Goal: Task Accomplishment & Management: Manage account settings

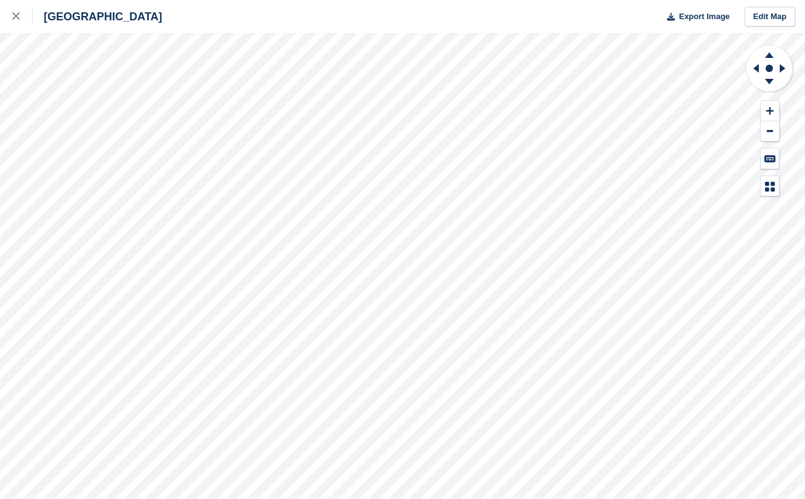
click at [188, 2] on div "Aberdeen Export Image Edit Map" at bounding box center [402, 16] width 805 height 33
click at [16, 18] on icon at bounding box center [15, 15] width 7 height 7
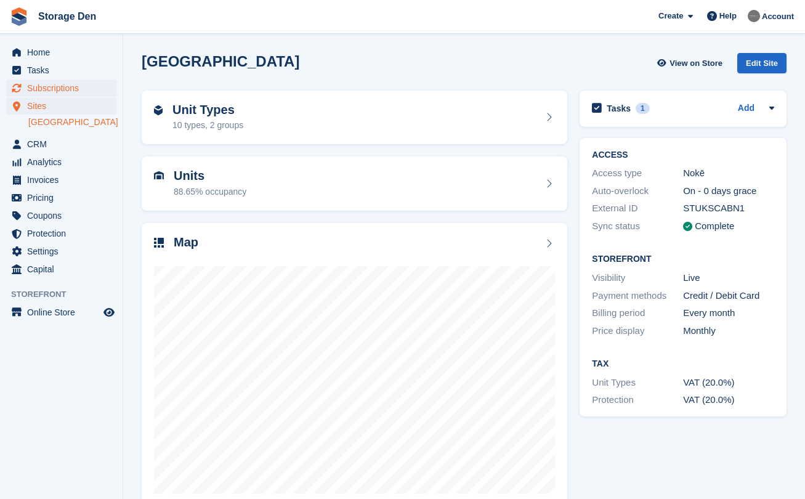
click at [86, 88] on span "Subscriptions" at bounding box center [64, 87] width 74 height 17
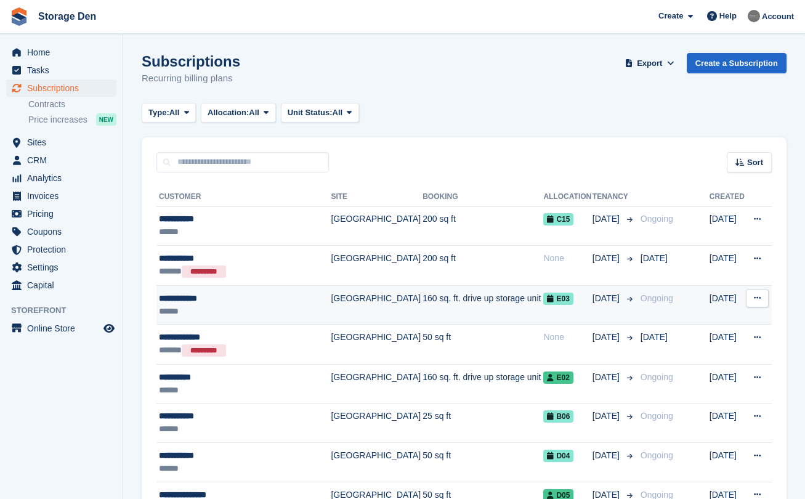
click at [263, 299] on div "**********" at bounding box center [243, 298] width 169 height 13
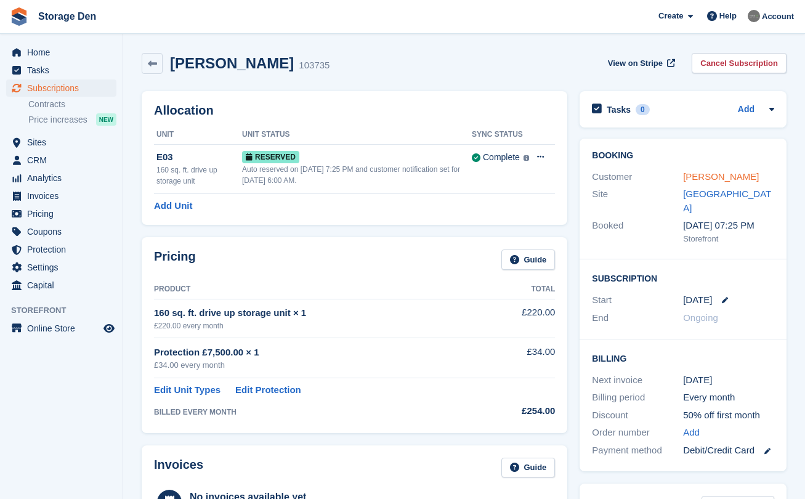
click at [725, 174] on link "Subin Gurung" at bounding box center [721, 176] width 76 height 10
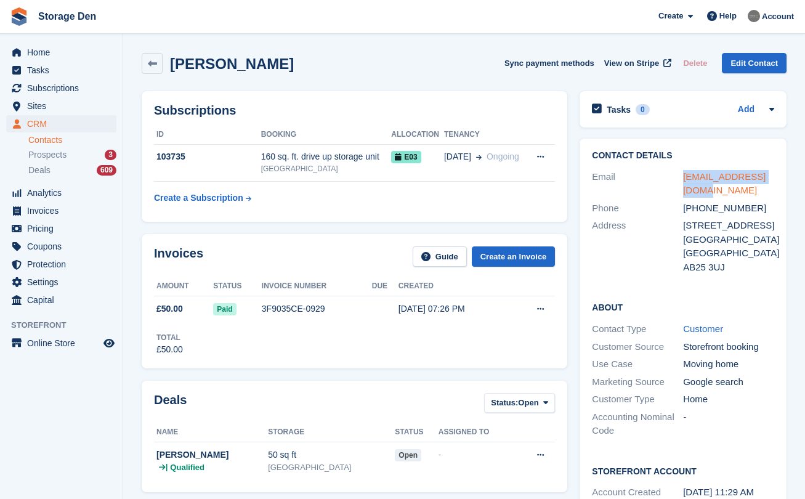
drag, startPoint x: 701, startPoint y: 197, endPoint x: 683, endPoint y: 180, distance: 25.3
click at [683, 180] on div "Email subin10grg@gmail.com" at bounding box center [683, 183] width 182 height 31
click at [55, 54] on span "Home" at bounding box center [64, 52] width 74 height 17
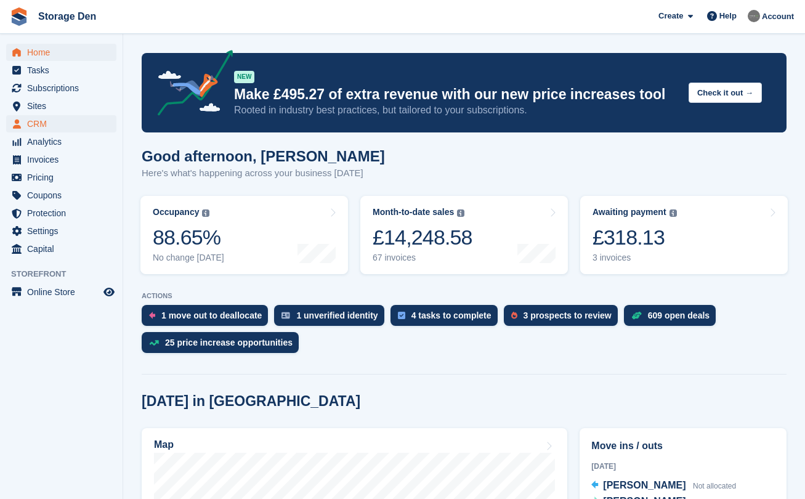
click at [75, 124] on span "CRM" at bounding box center [64, 123] width 74 height 17
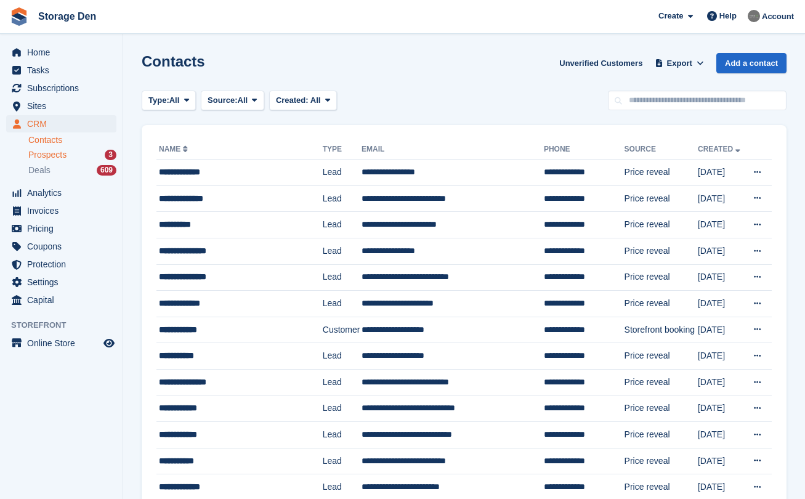
click at [85, 153] on div "Prospects 3" at bounding box center [72, 155] width 88 height 12
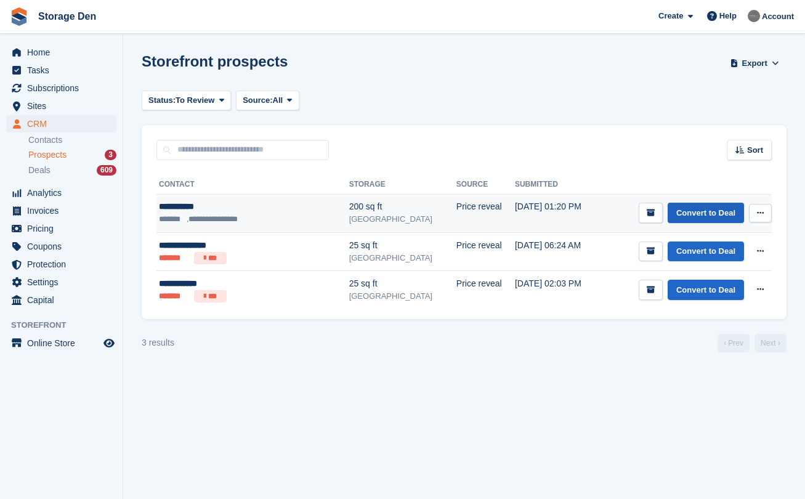
click at [712, 210] on link "Convert to Deal" at bounding box center [705, 213] width 76 height 20
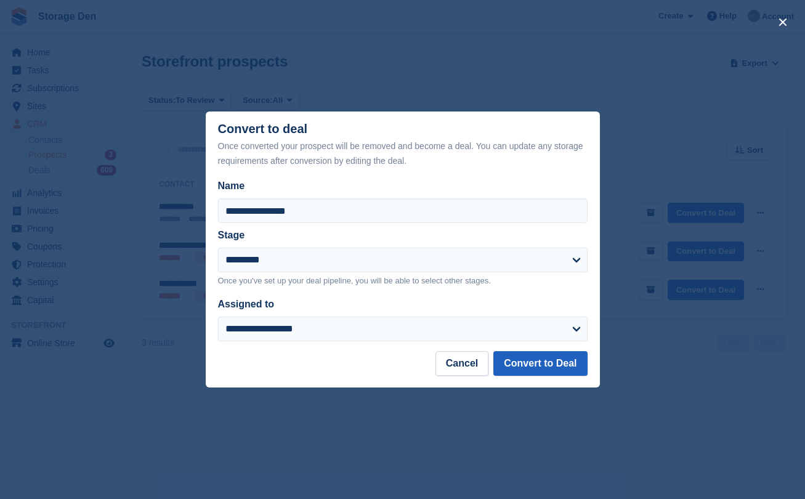
click at [525, 363] on button "Convert to Deal" at bounding box center [540, 363] width 94 height 25
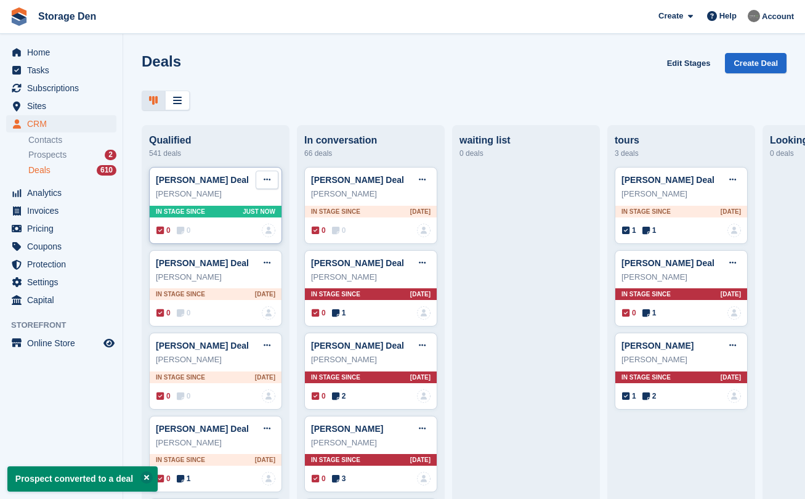
click at [273, 178] on button at bounding box center [267, 180] width 23 height 18
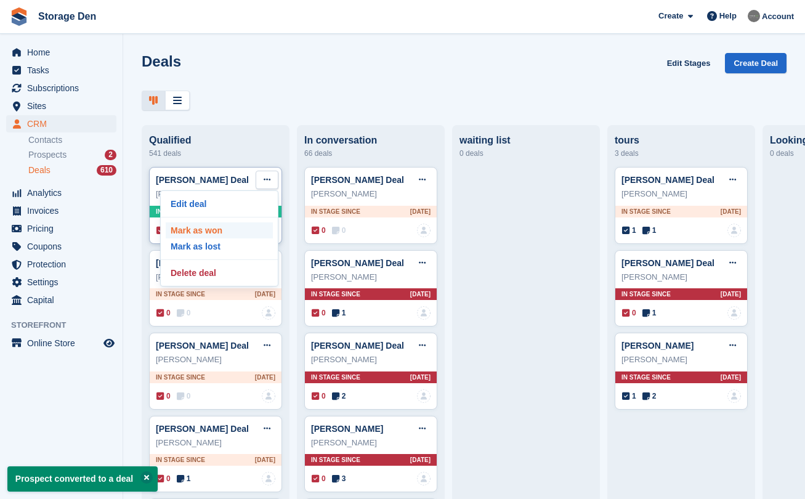
click at [225, 227] on p "Mark as won" at bounding box center [219, 230] width 107 height 16
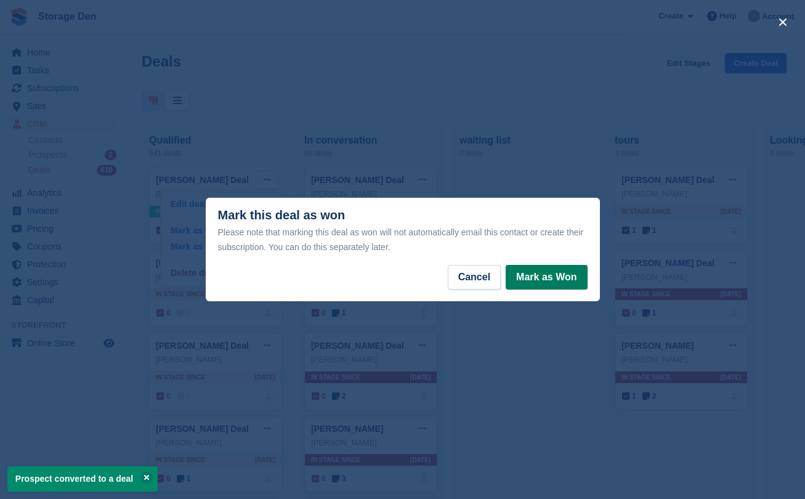
click at [543, 269] on button "Mark as Won" at bounding box center [546, 277] width 81 height 25
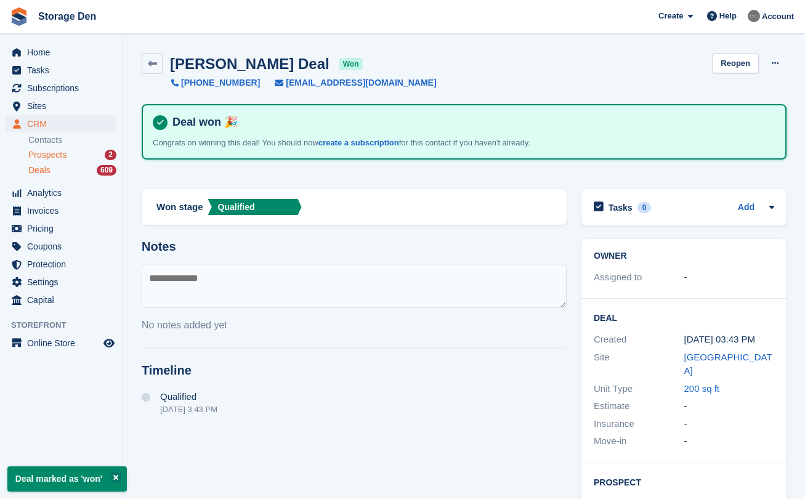
click at [60, 154] on span "Prospects" at bounding box center [47, 155] width 38 height 12
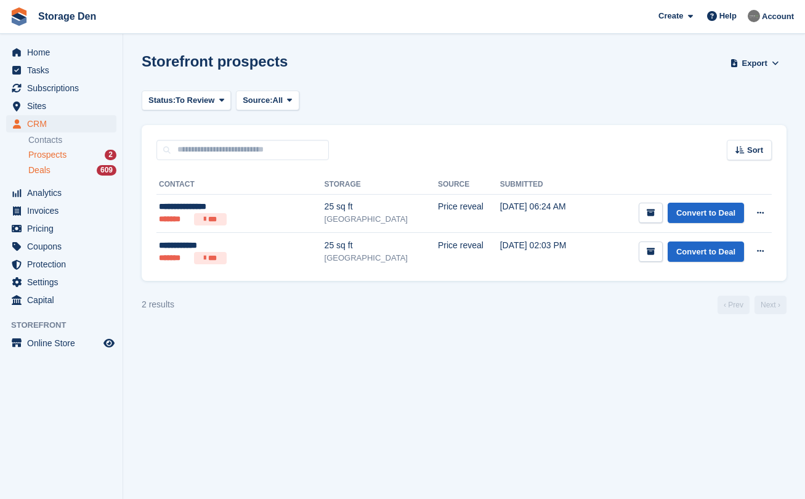
click at [39, 167] on span "Deals" at bounding box center [39, 170] width 22 height 12
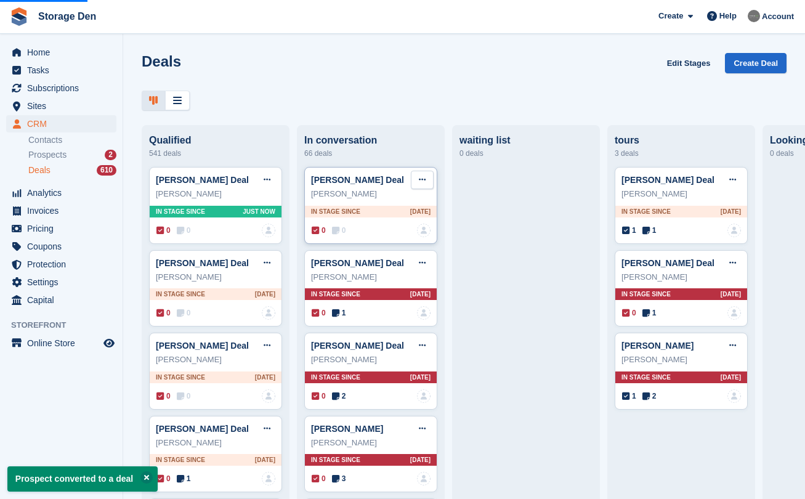
click at [424, 177] on icon at bounding box center [422, 179] width 7 height 8
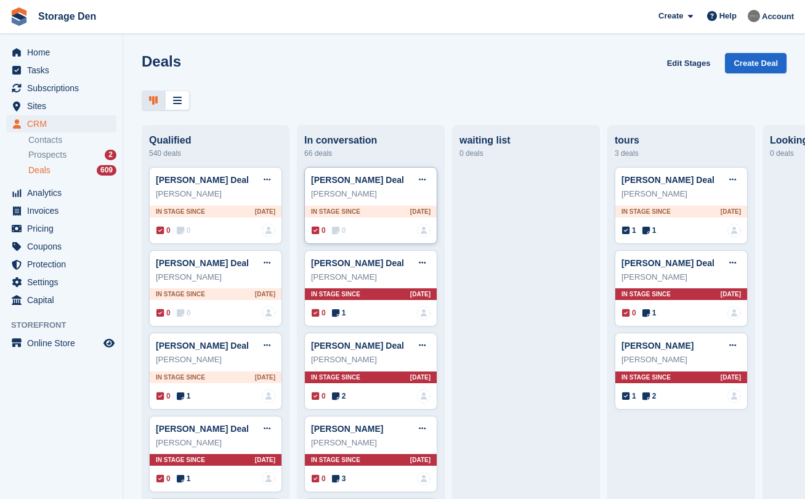
click at [365, 231] on div "0 0 No one is assigned to this deal" at bounding box center [371, 231] width 119 height 14
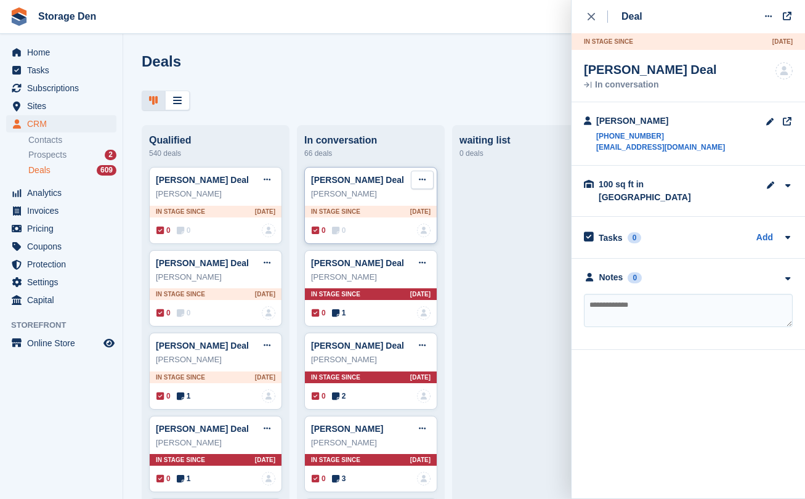
click at [417, 176] on button at bounding box center [422, 180] width 23 height 18
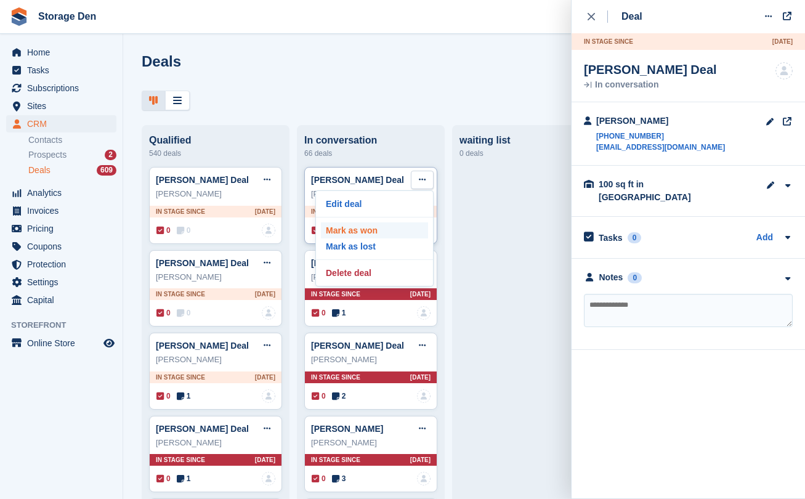
click at [388, 232] on p "Mark as won" at bounding box center [374, 230] width 107 height 16
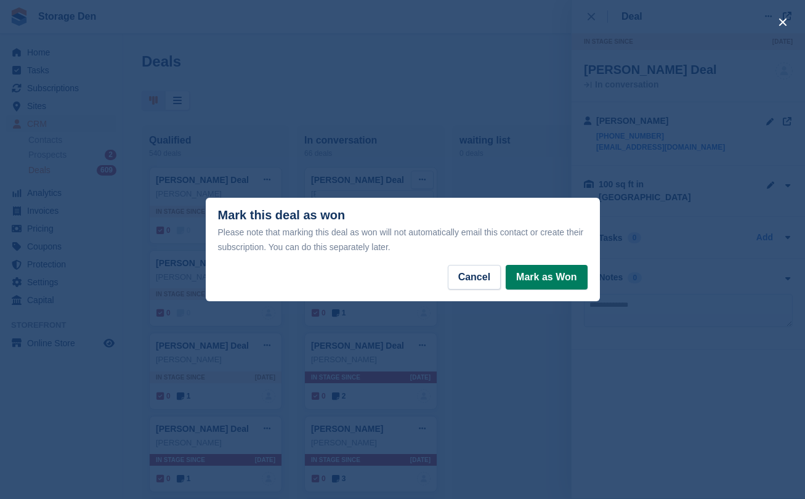
click at [547, 277] on button "Mark as Won" at bounding box center [546, 277] width 81 height 25
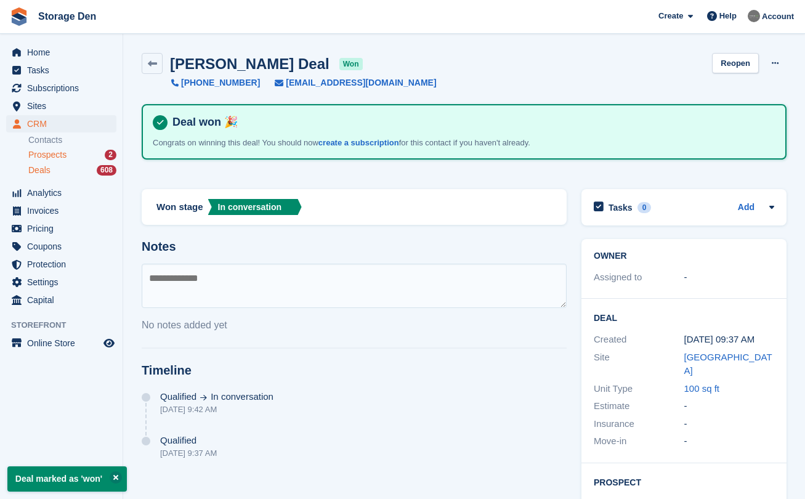
click at [54, 159] on span "Prospects" at bounding box center [47, 155] width 38 height 12
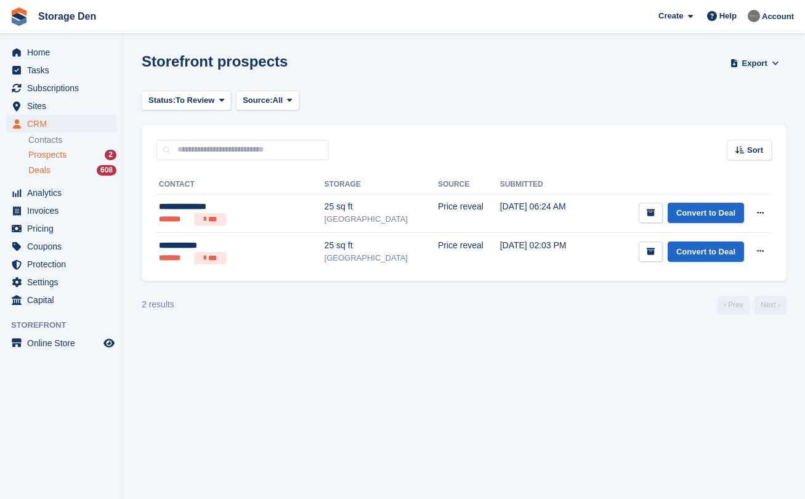
click at [62, 171] on div "Deals 608" at bounding box center [72, 170] width 88 height 12
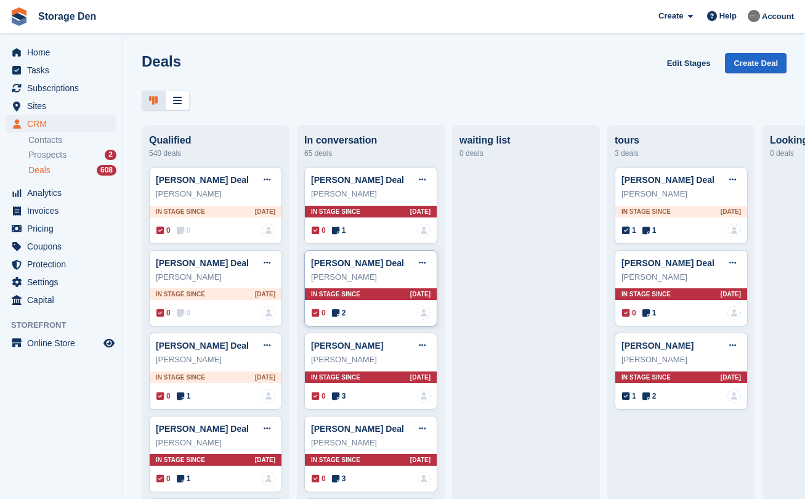
click at [337, 312] on icon at bounding box center [335, 312] width 7 height 9
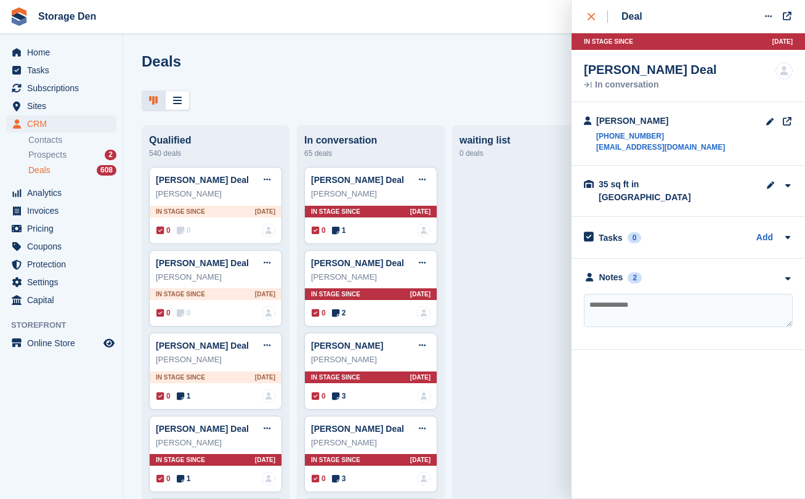
click at [596, 14] on div "close" at bounding box center [597, 16] width 20 height 12
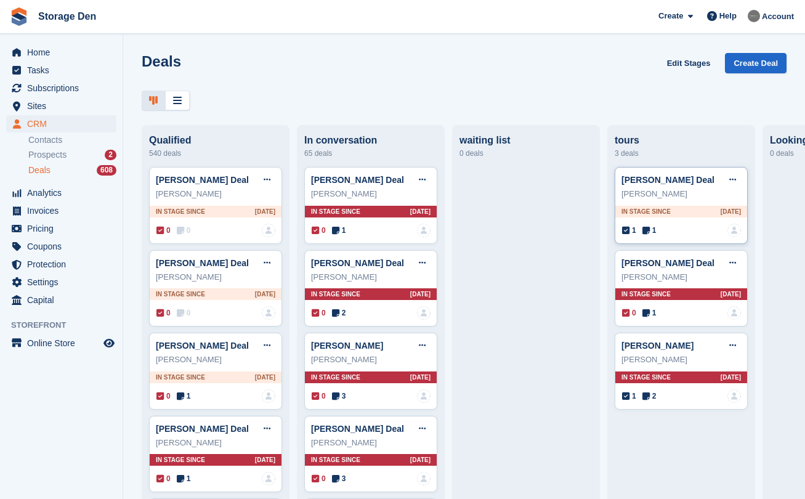
click at [648, 232] on icon at bounding box center [645, 230] width 7 height 9
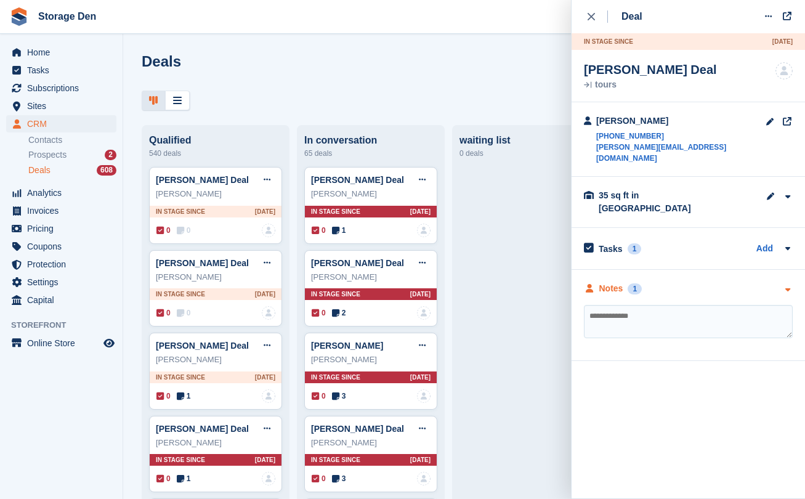
click at [602, 282] on div "Notes" at bounding box center [611, 288] width 24 height 13
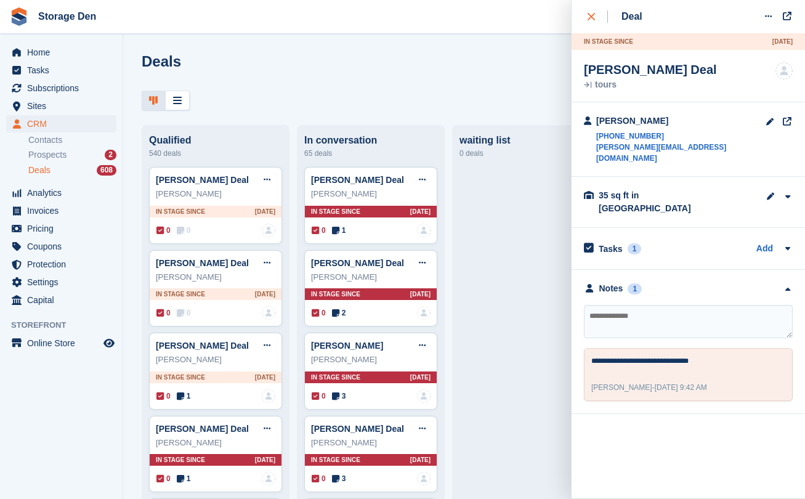
click at [589, 16] on icon "close" at bounding box center [590, 16] width 7 height 7
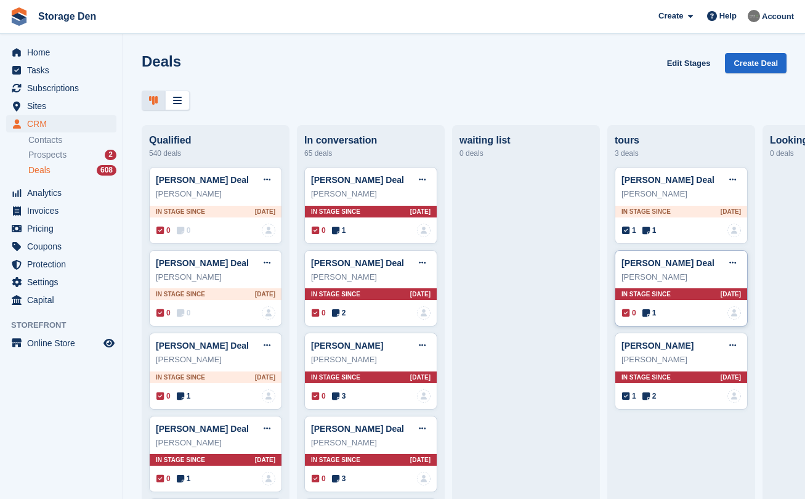
click at [644, 315] on icon at bounding box center [645, 312] width 7 height 9
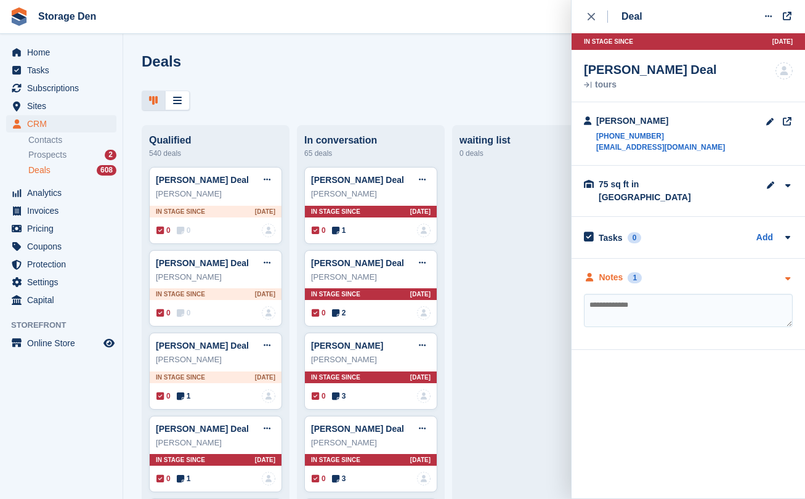
click at [607, 271] on div "Notes" at bounding box center [611, 277] width 24 height 13
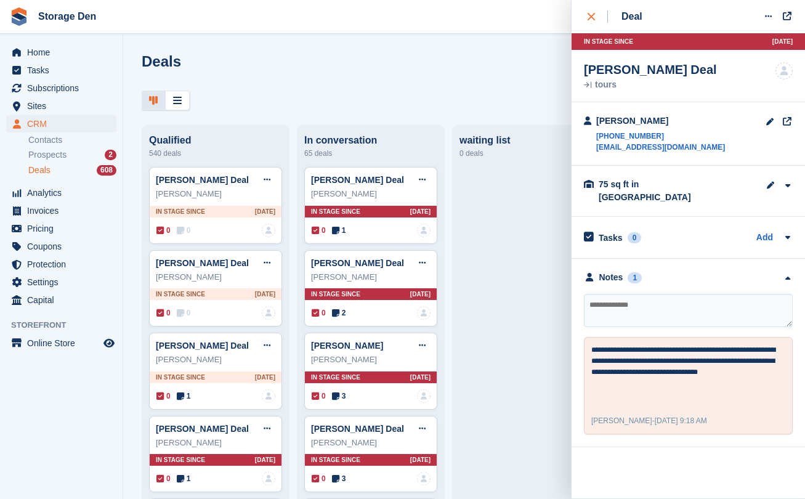
click at [597, 17] on div "close" at bounding box center [597, 16] width 20 height 12
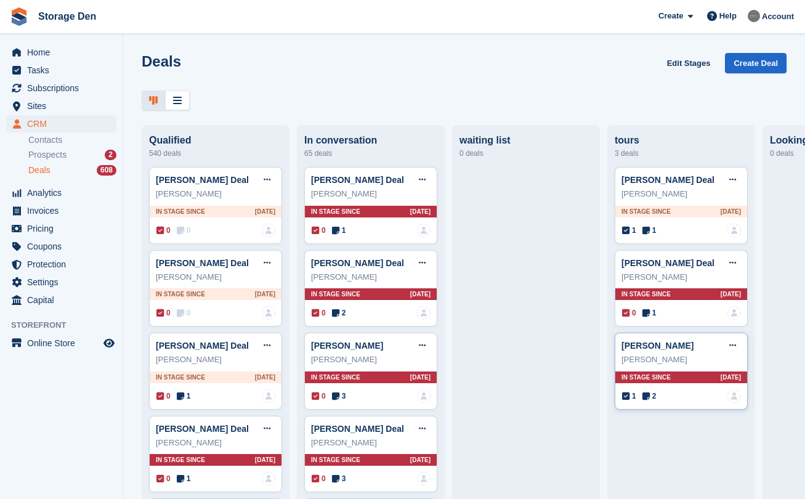
click at [643, 392] on icon at bounding box center [645, 396] width 7 height 9
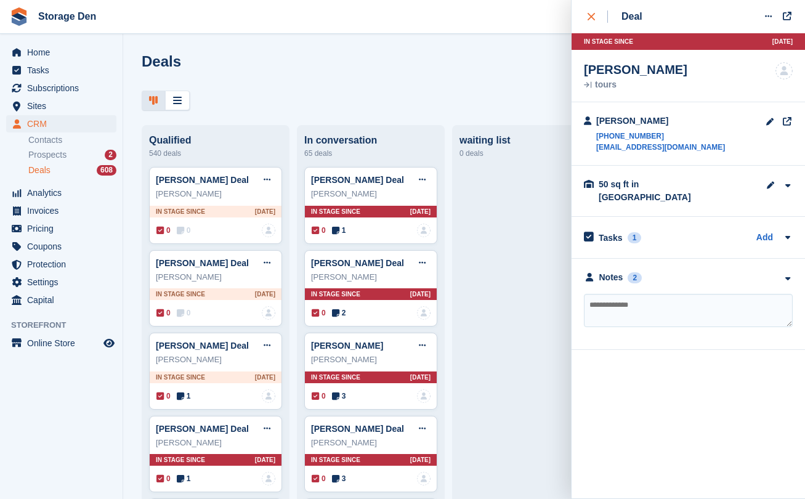
click at [590, 13] on icon "close" at bounding box center [590, 16] width 7 height 7
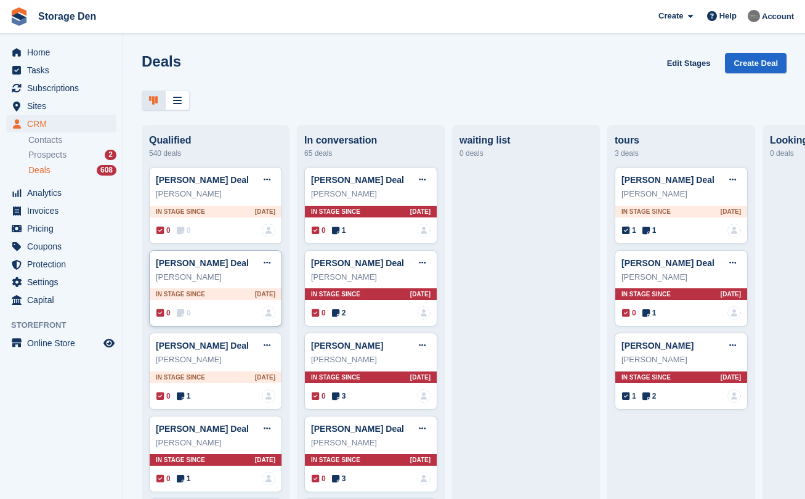
click at [182, 310] on icon at bounding box center [180, 312] width 7 height 9
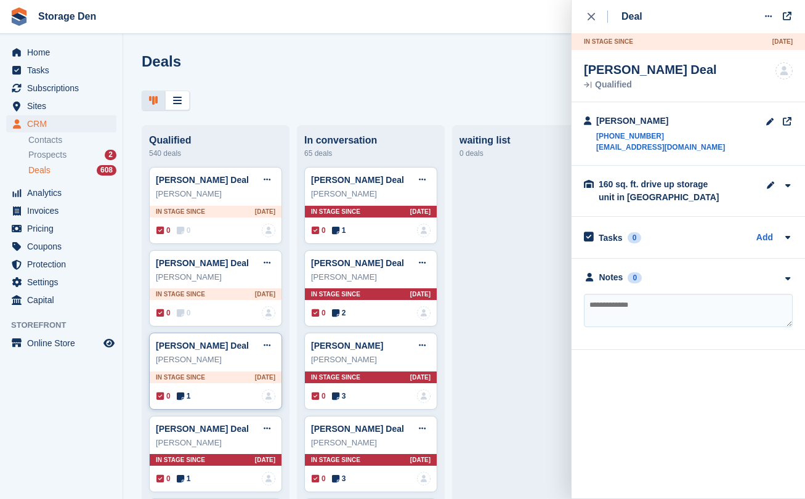
click at [186, 395] on span "1" at bounding box center [184, 395] width 14 height 11
click at [260, 340] on button at bounding box center [267, 345] width 23 height 18
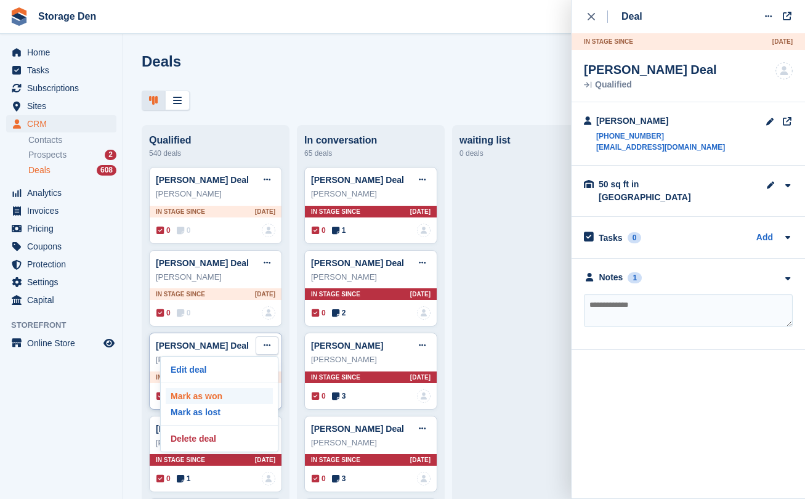
click at [232, 397] on p "Mark as won" at bounding box center [219, 396] width 107 height 16
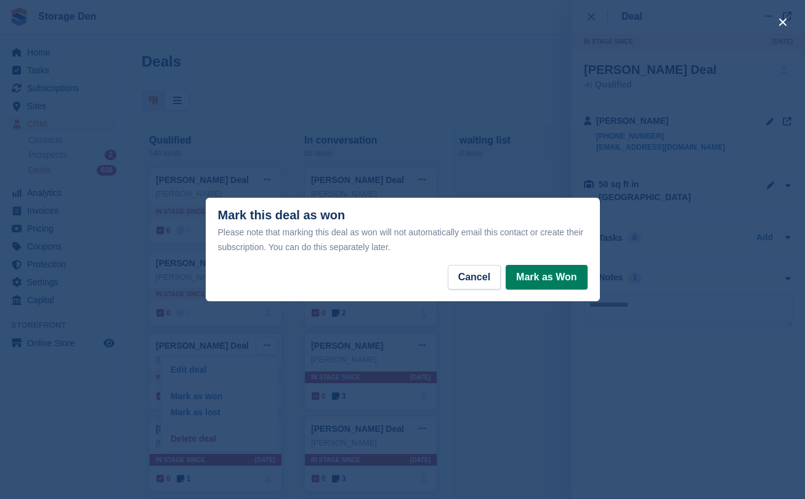
click at [542, 269] on button "Mark as Won" at bounding box center [546, 277] width 81 height 25
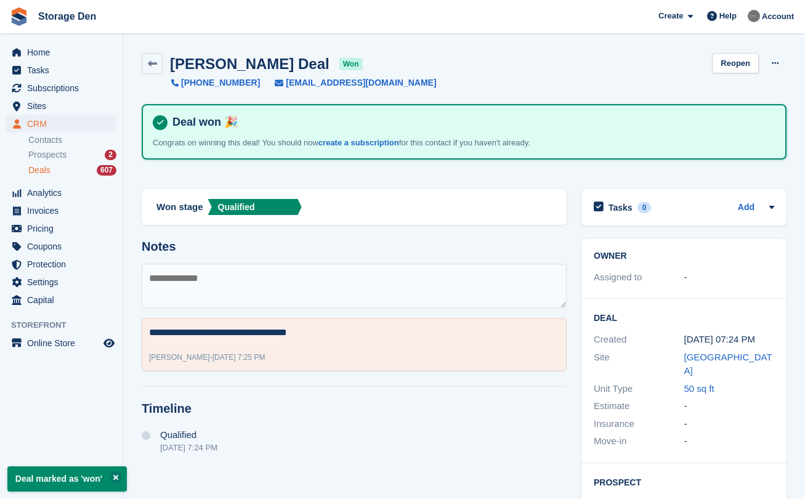
click at [79, 167] on div "Deals 607" at bounding box center [72, 170] width 88 height 12
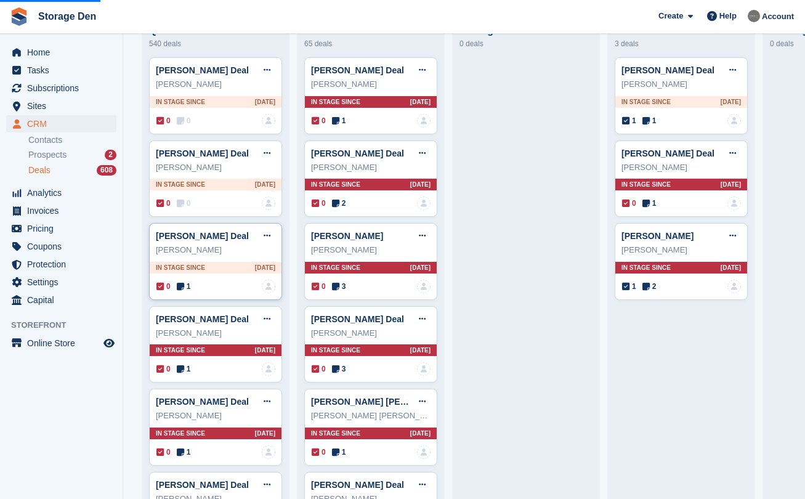
scroll to position [139, 0]
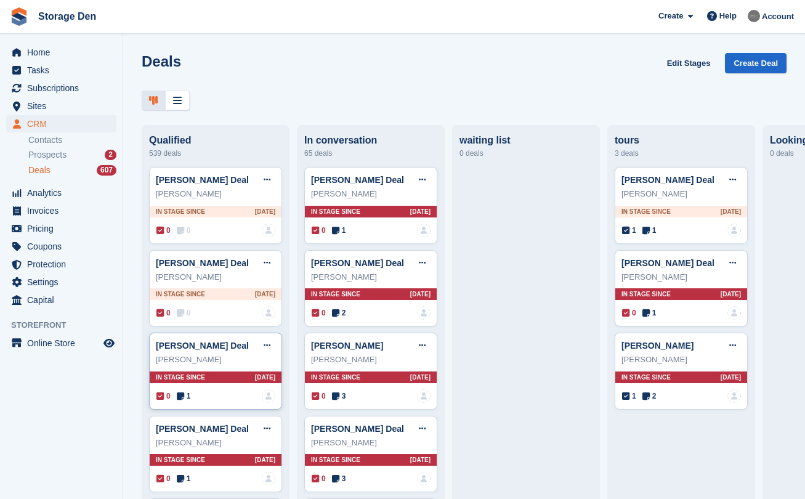
click at [180, 398] on icon at bounding box center [180, 396] width 7 height 9
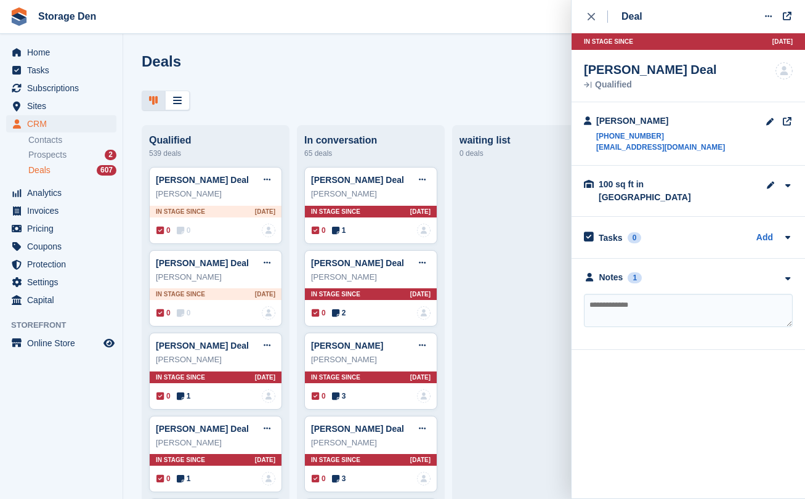
click at [602, 273] on div "**********" at bounding box center [687, 304] width 233 height 91
click at [615, 271] on div "Notes" at bounding box center [611, 277] width 24 height 13
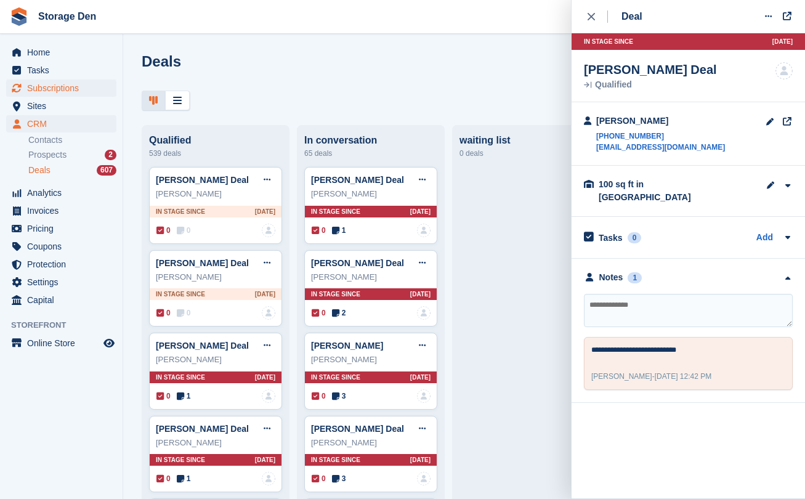
click at [67, 84] on span "Subscriptions" at bounding box center [64, 87] width 74 height 17
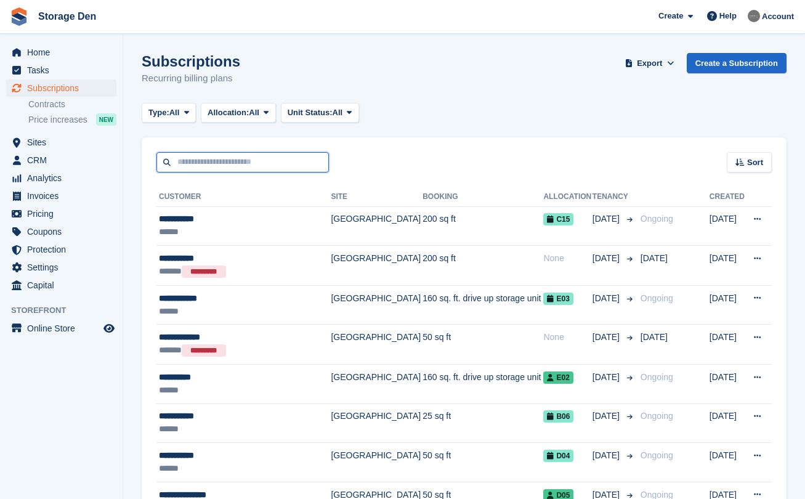
click at [193, 161] on input "text" at bounding box center [242, 162] width 172 height 20
type input "****"
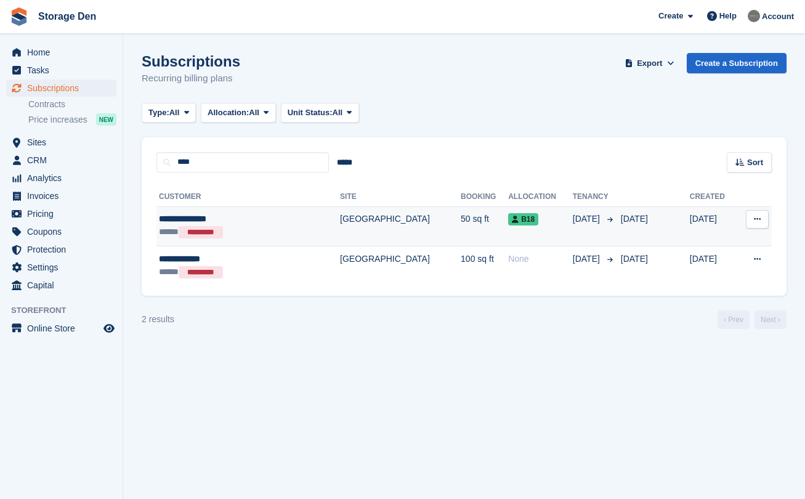
click at [270, 227] on div "***** *********" at bounding box center [226, 232] width 134 height 14
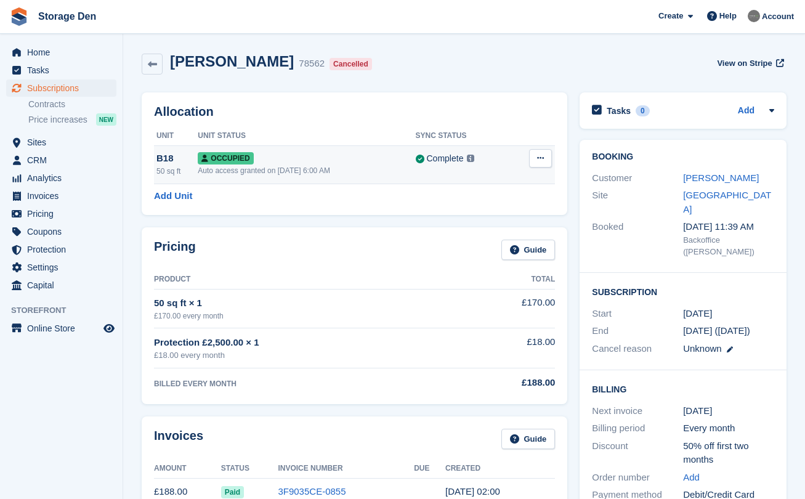
click at [546, 160] on button at bounding box center [540, 158] width 23 height 18
click at [486, 224] on p "Deallocate" at bounding box center [492, 225] width 107 height 16
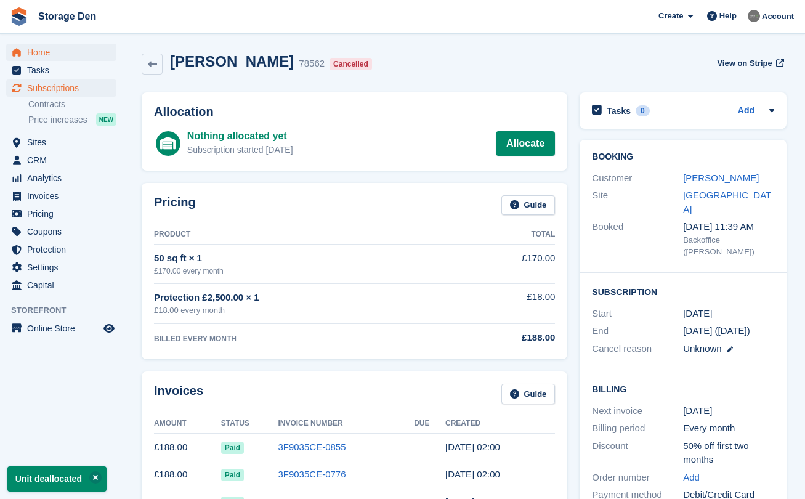
click at [54, 49] on span "Home" at bounding box center [64, 52] width 74 height 17
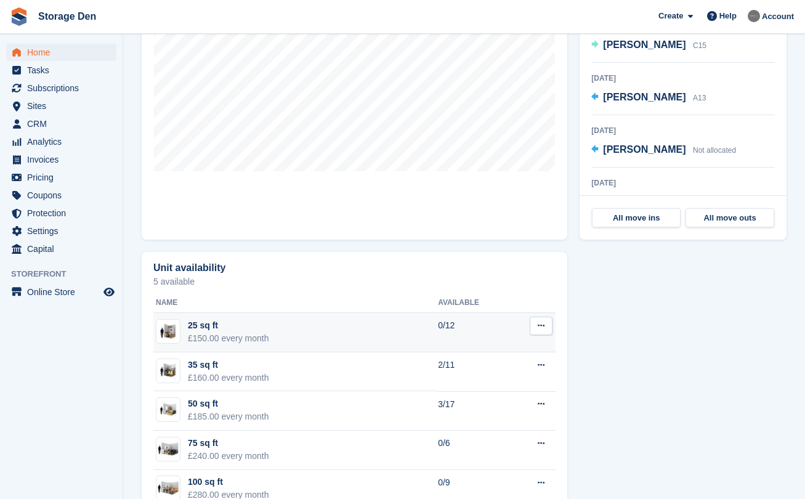
scroll to position [376, 0]
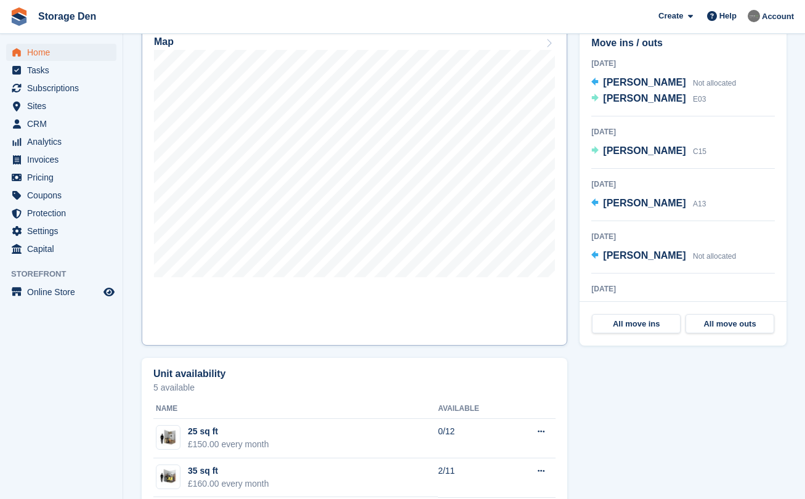
click at [342, 338] on link "Map" at bounding box center [354, 185] width 425 height 320
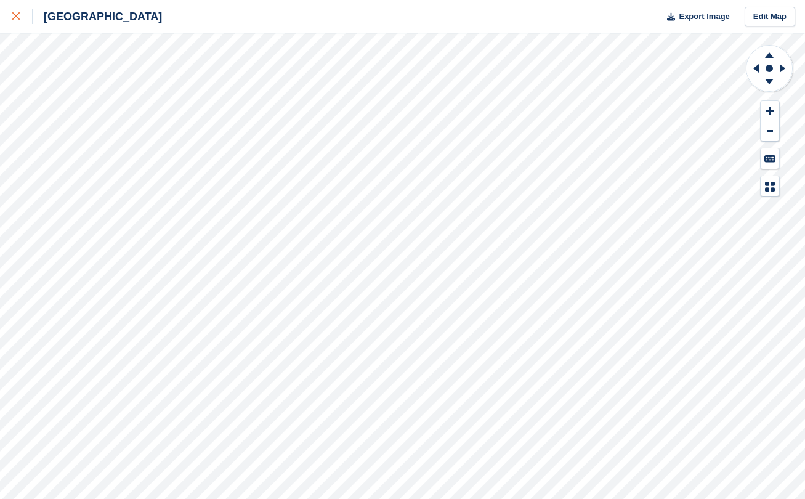
click at [14, 19] on icon at bounding box center [15, 15] width 7 height 7
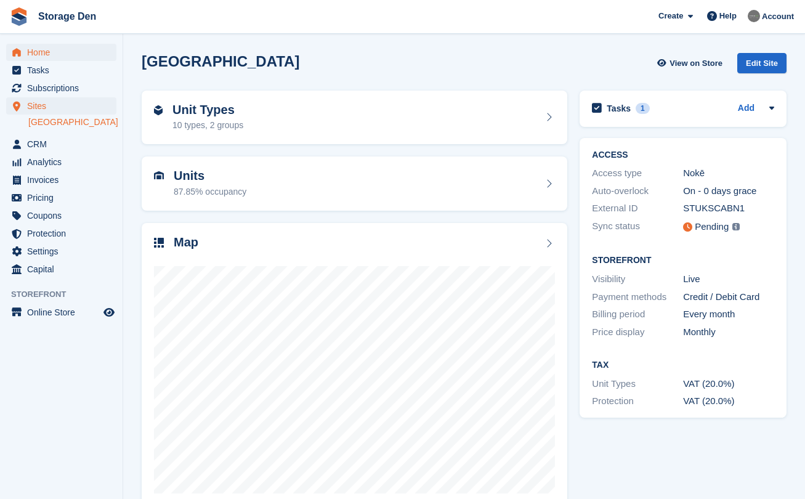
click at [33, 52] on span "Home" at bounding box center [64, 52] width 74 height 17
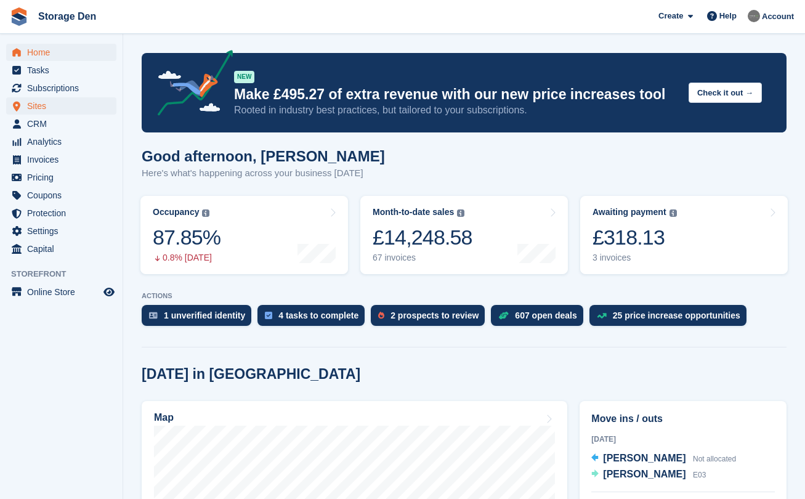
click at [50, 108] on span "Sites" at bounding box center [64, 105] width 74 height 17
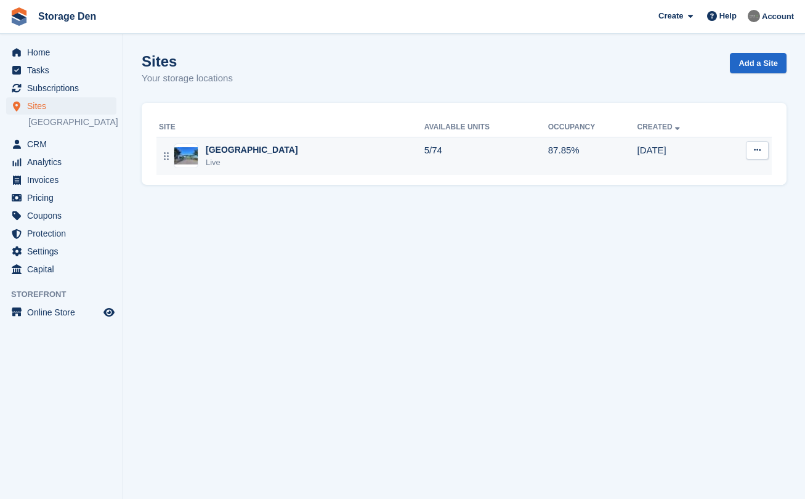
click at [300, 151] on div "Aberdeen Live" at bounding box center [291, 155] width 265 height 25
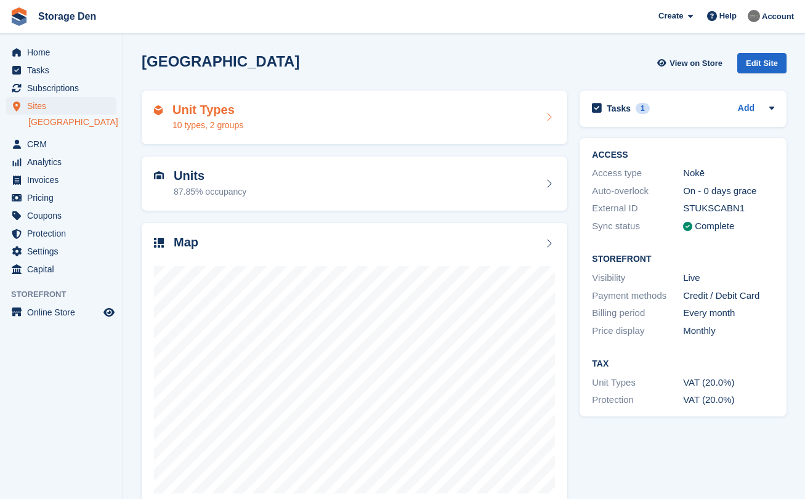
click at [417, 116] on div "Unit Types 10 types, 2 groups" at bounding box center [354, 118] width 401 height 30
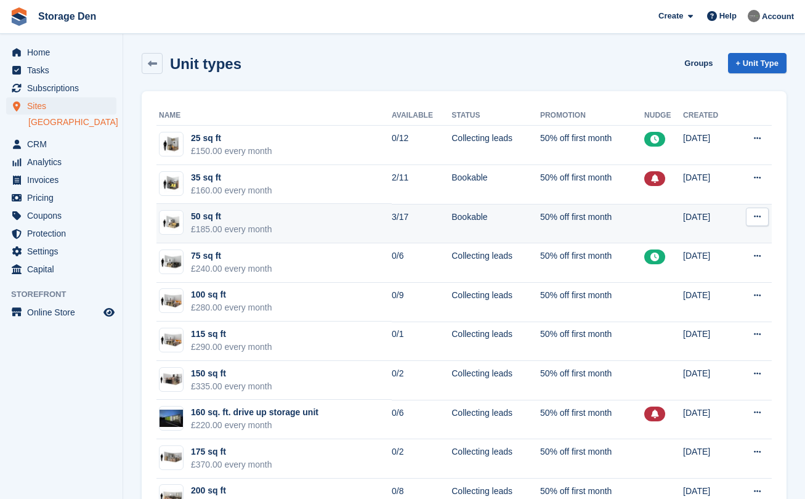
click at [759, 217] on icon at bounding box center [757, 216] width 7 height 8
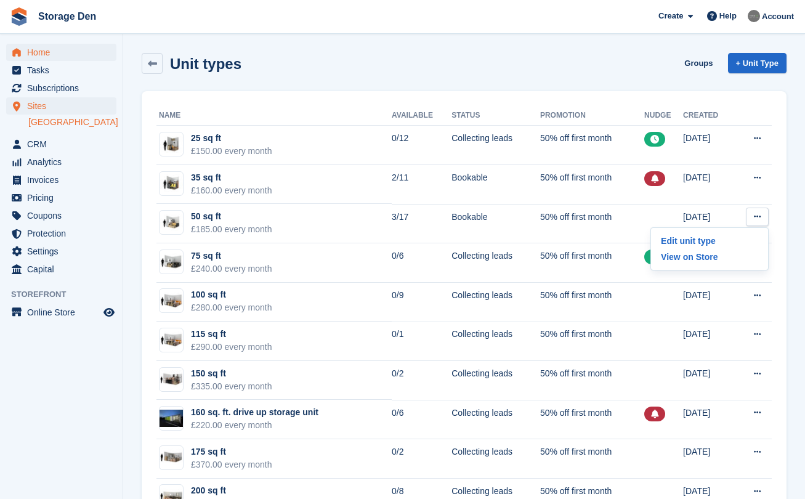
click at [81, 58] on span "Home" at bounding box center [64, 52] width 74 height 17
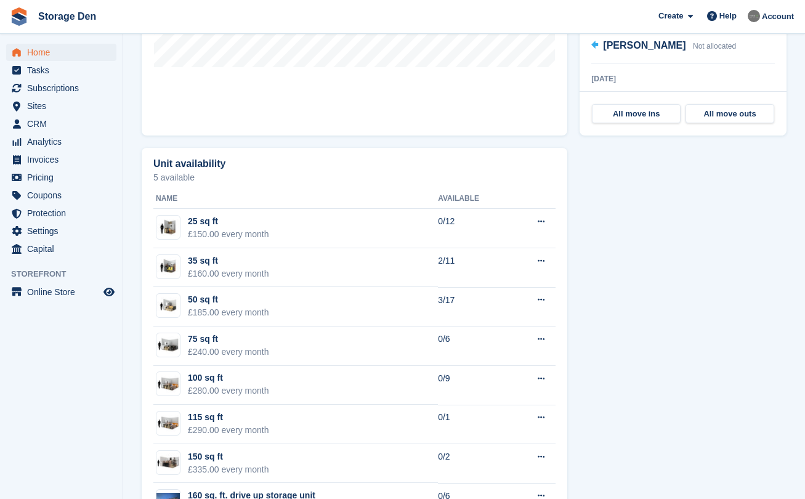
scroll to position [589, 0]
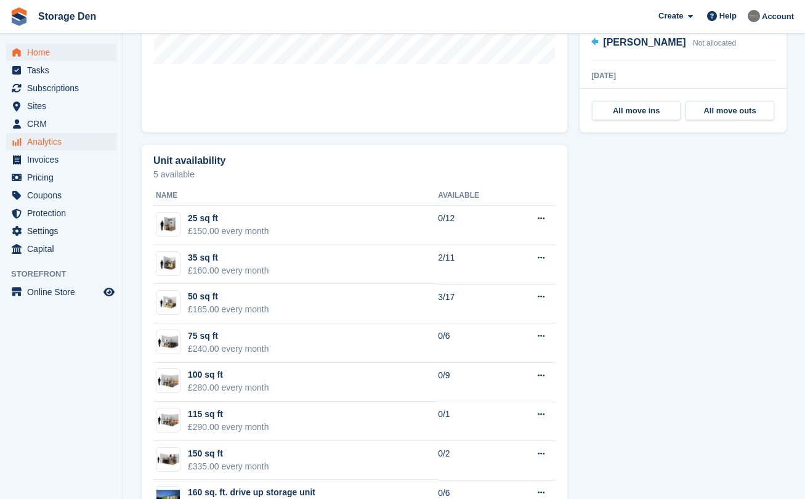
click at [69, 138] on span "Analytics" at bounding box center [64, 141] width 74 height 17
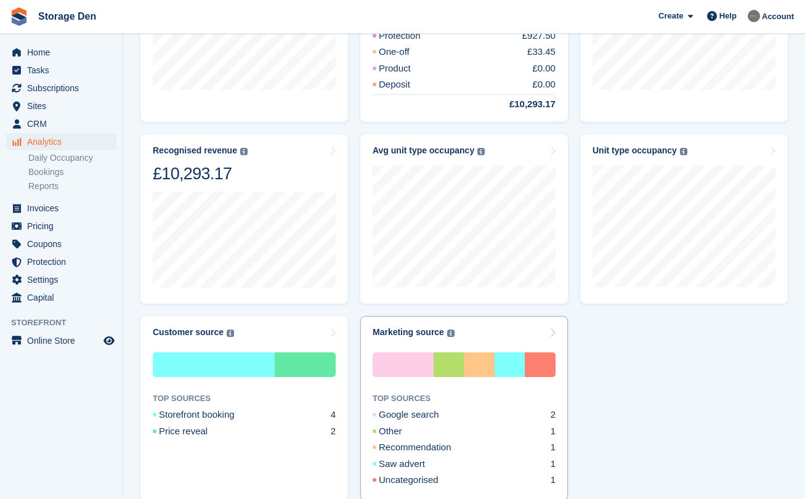
scroll to position [105, 0]
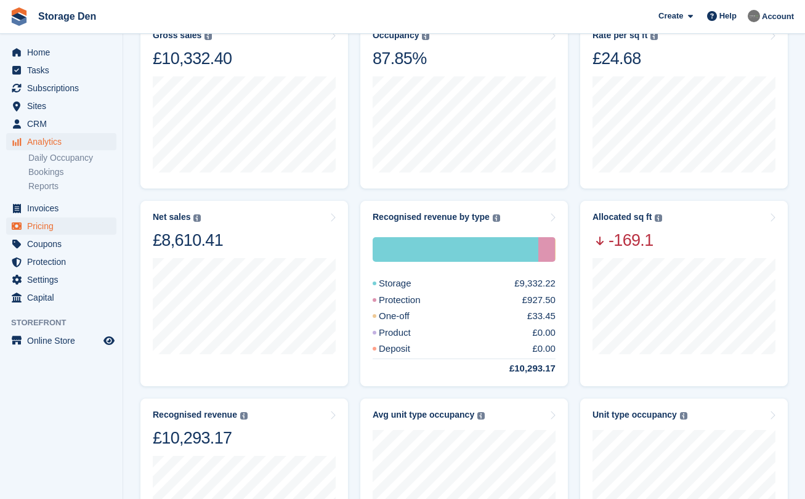
click at [54, 225] on span "Pricing" at bounding box center [64, 225] width 74 height 17
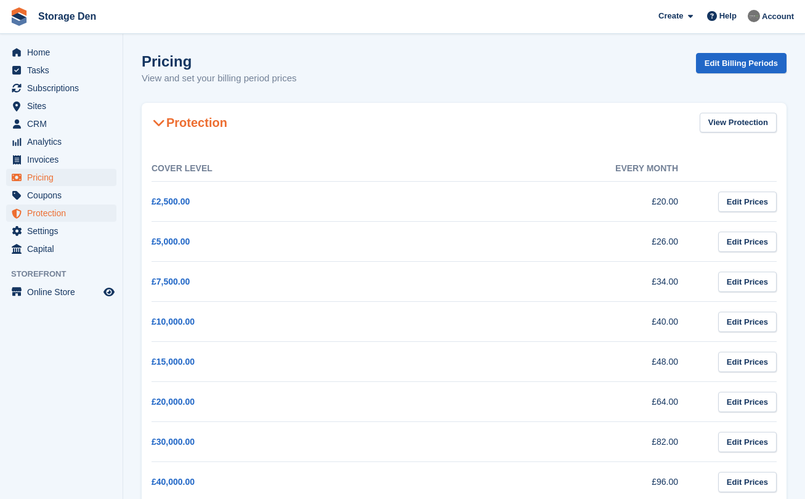
click at [79, 208] on span "Protection" at bounding box center [64, 212] width 74 height 17
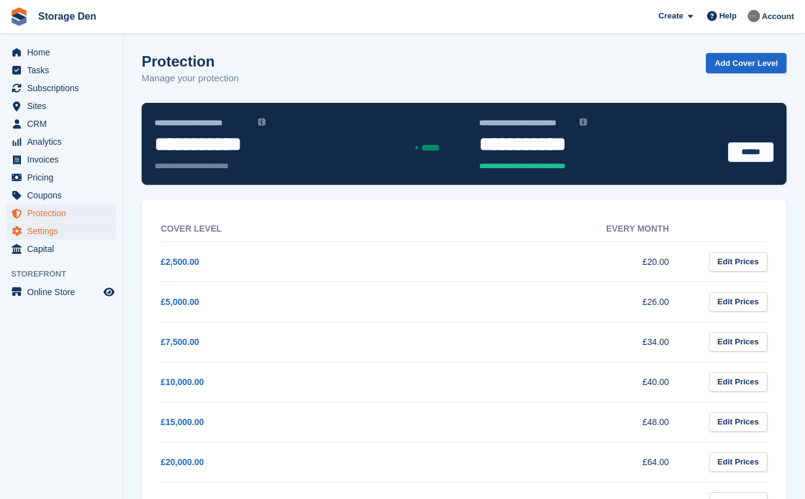
click at [65, 235] on span "Settings" at bounding box center [64, 230] width 74 height 17
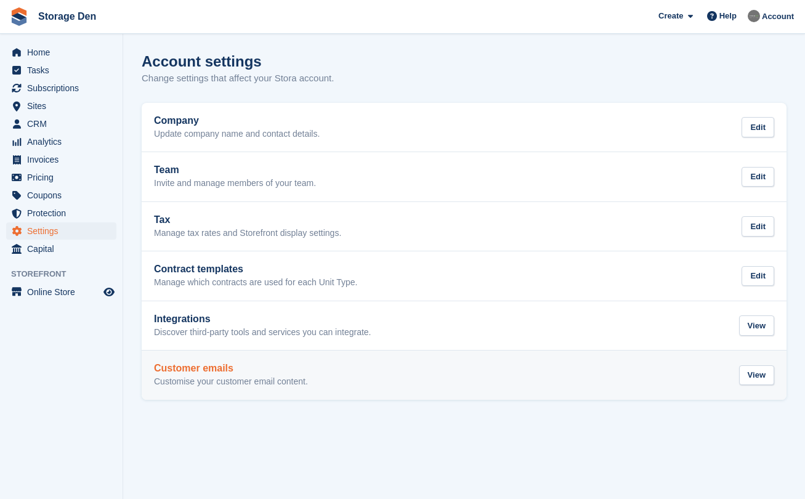
click at [239, 366] on h2 "Customer emails" at bounding box center [231, 368] width 154 height 11
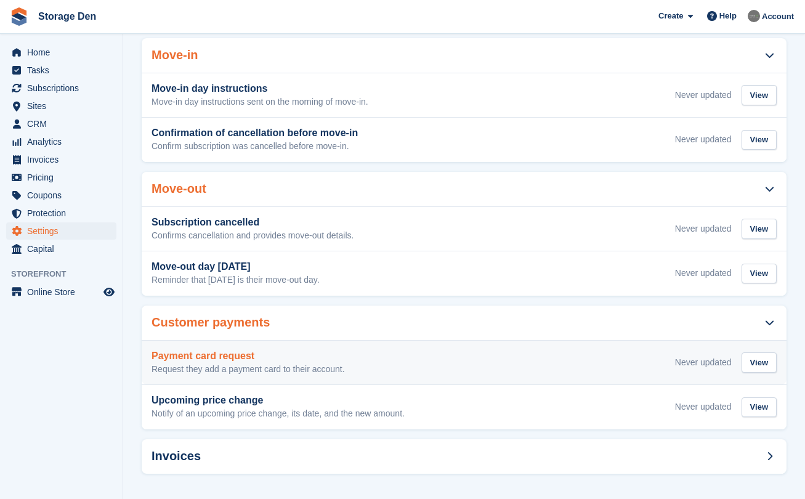
scroll to position [331, 0]
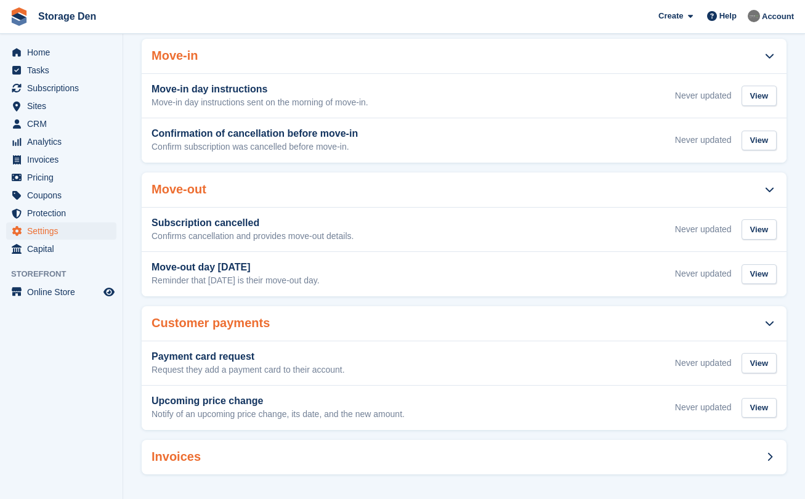
click at [356, 446] on div "Invoices" at bounding box center [464, 457] width 645 height 34
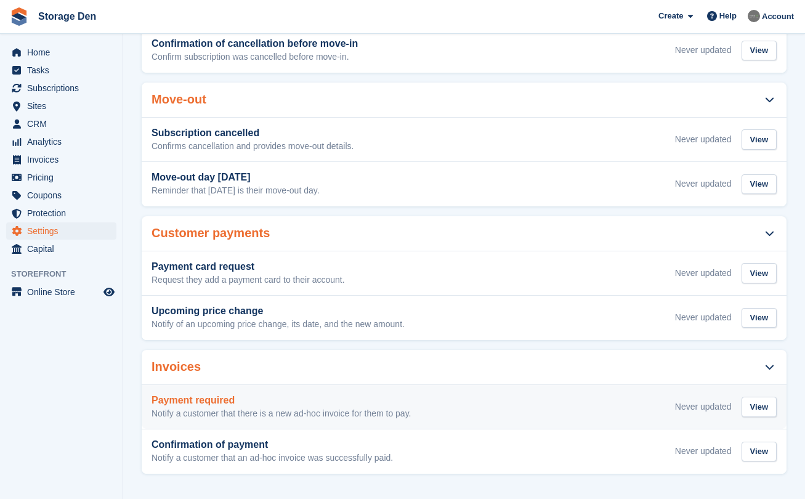
scroll to position [420, 0]
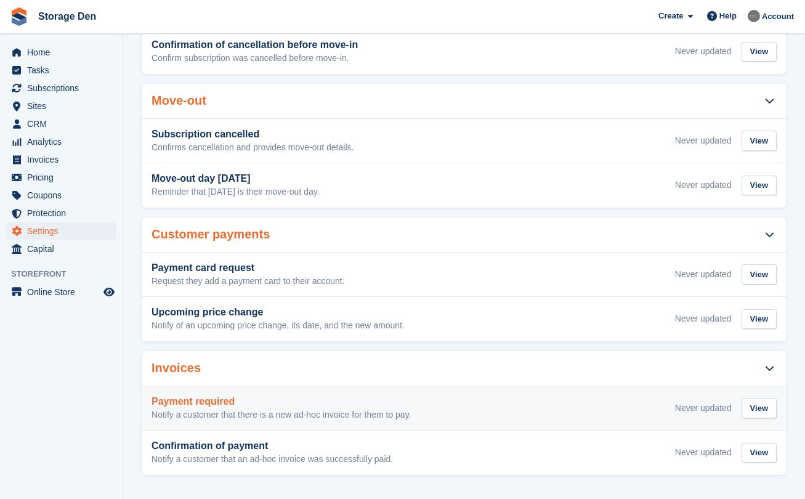
click at [323, 402] on h3 "Payment required" at bounding box center [281, 401] width 260 height 11
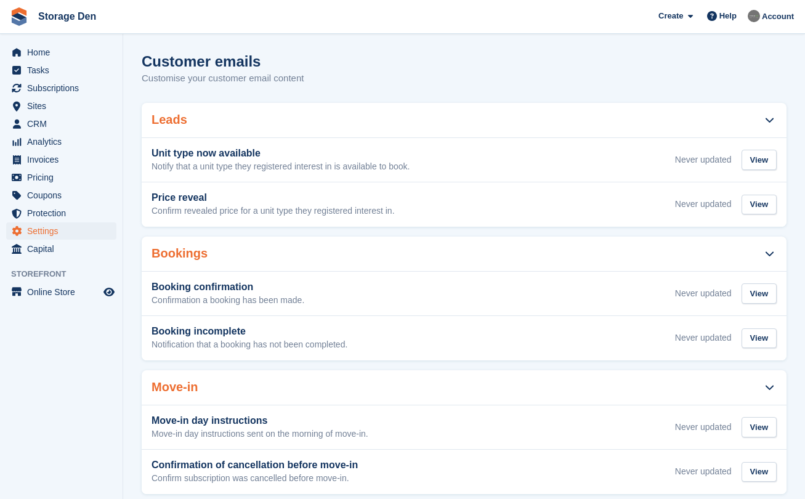
scroll to position [420, 0]
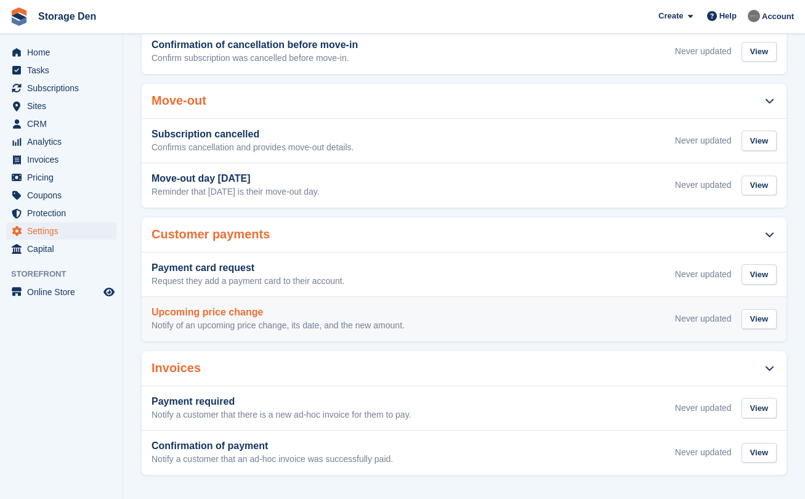
click at [278, 315] on div "Upcoming price change Notify of an upcoming price change, its date, and the new…" at bounding box center [277, 319] width 253 height 25
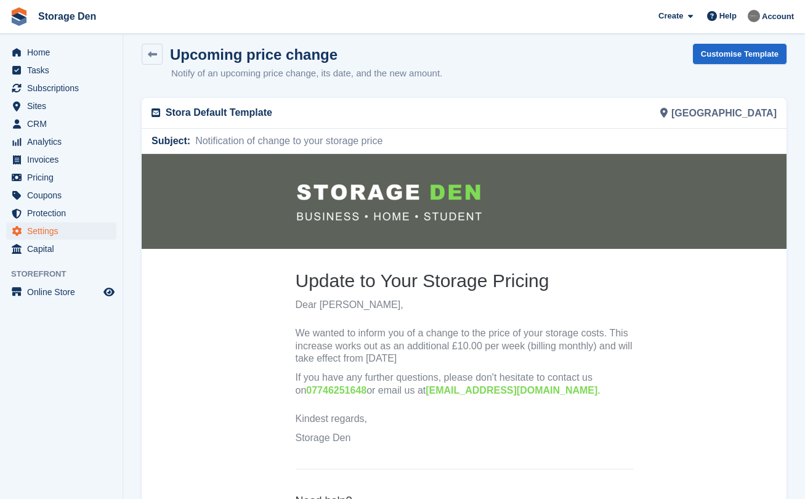
scroll to position [12, 0]
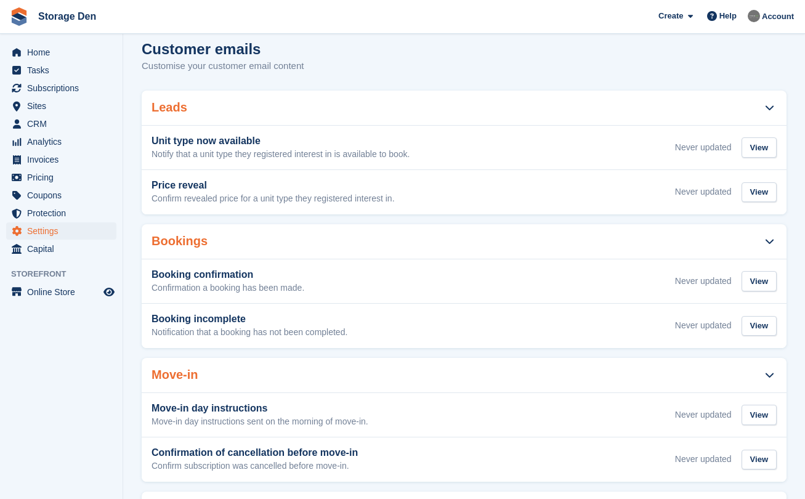
scroll to position [420, 0]
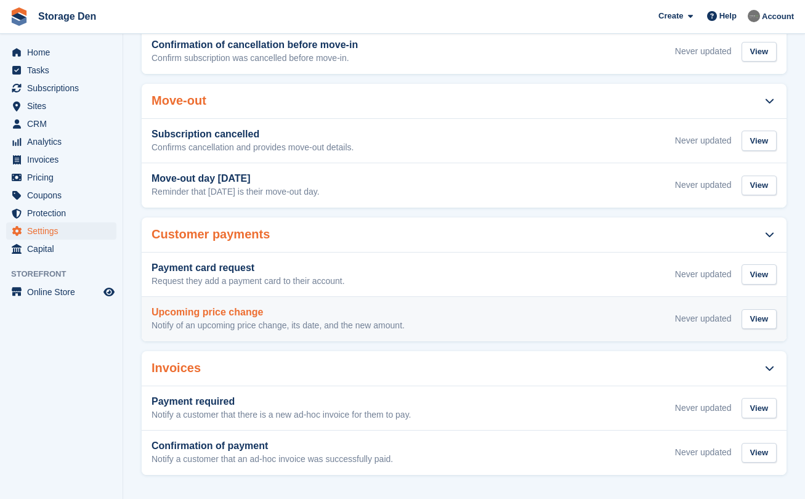
click at [293, 309] on h3 "Upcoming price change" at bounding box center [277, 312] width 253 height 11
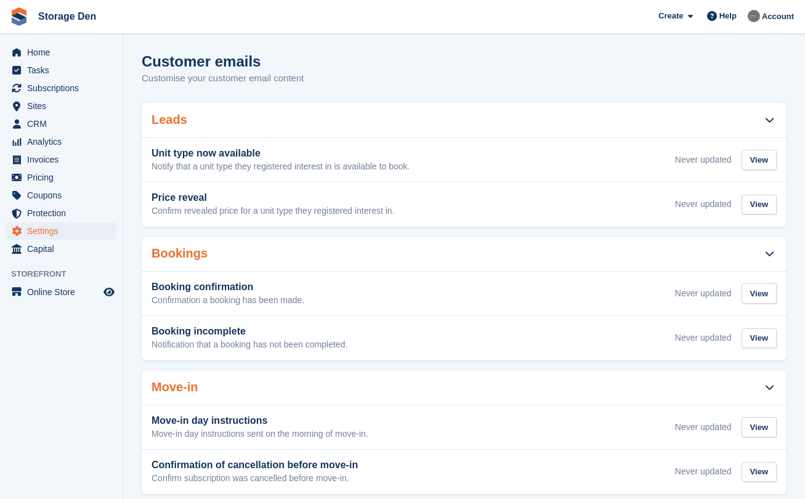
scroll to position [420, 0]
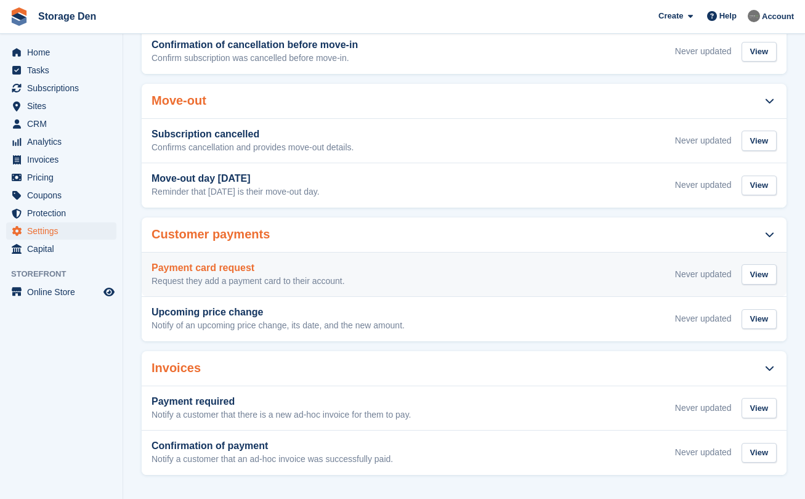
click at [273, 262] on h3 "Payment card request" at bounding box center [247, 267] width 193 height 11
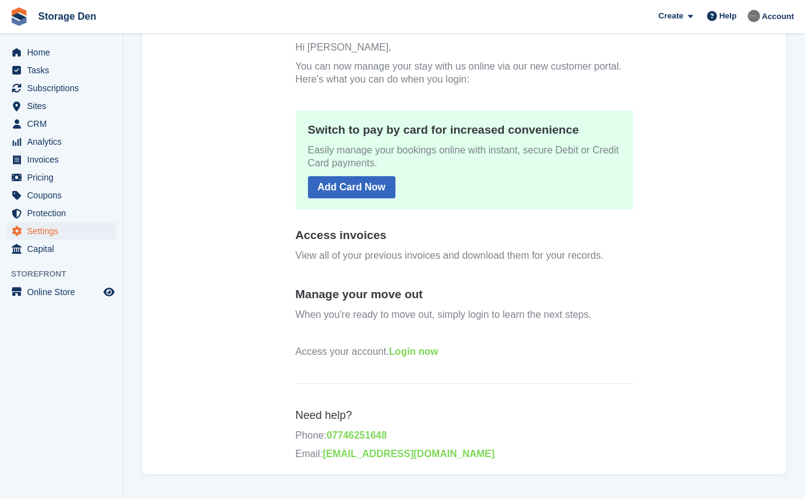
scroll to position [185, 0]
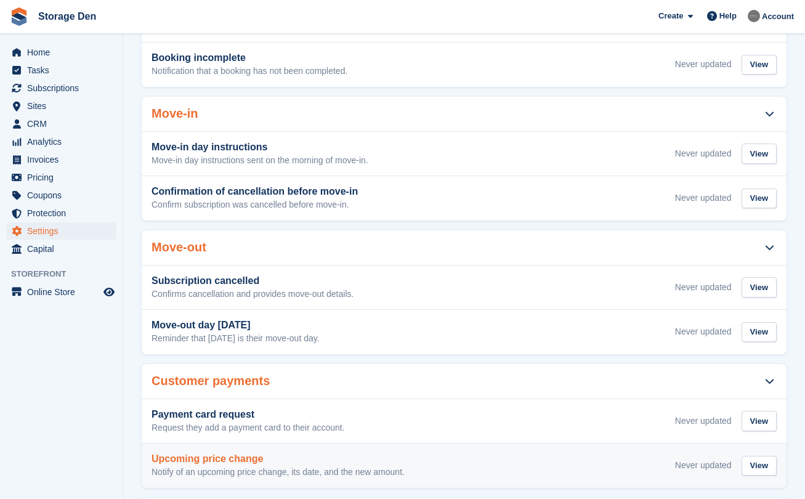
scroll to position [185, 0]
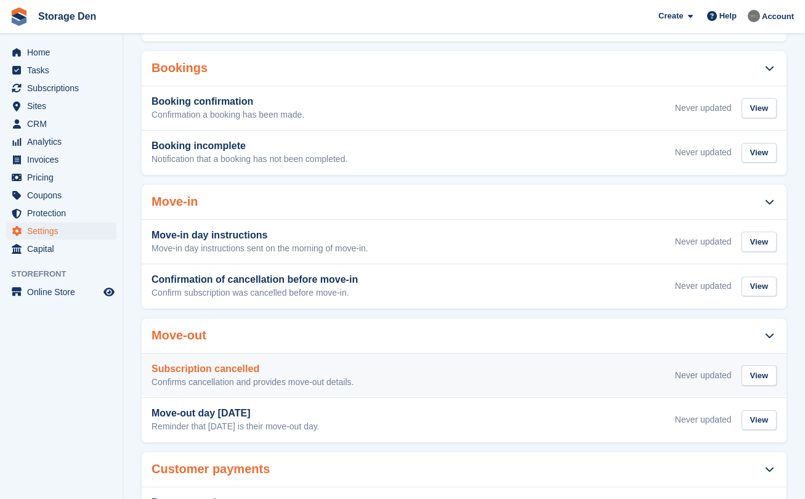
click at [412, 379] on div "Subscription cancelled Confirms cancellation and provides move-out details. Nev…" at bounding box center [463, 375] width 625 height 25
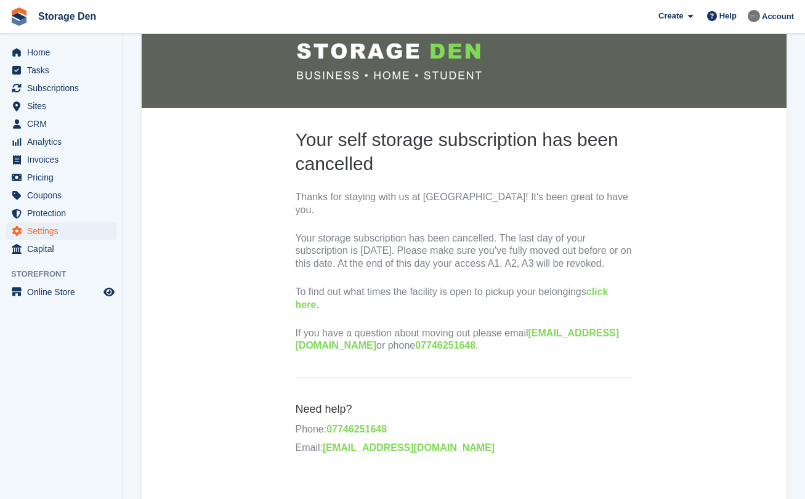
scroll to position [153, 0]
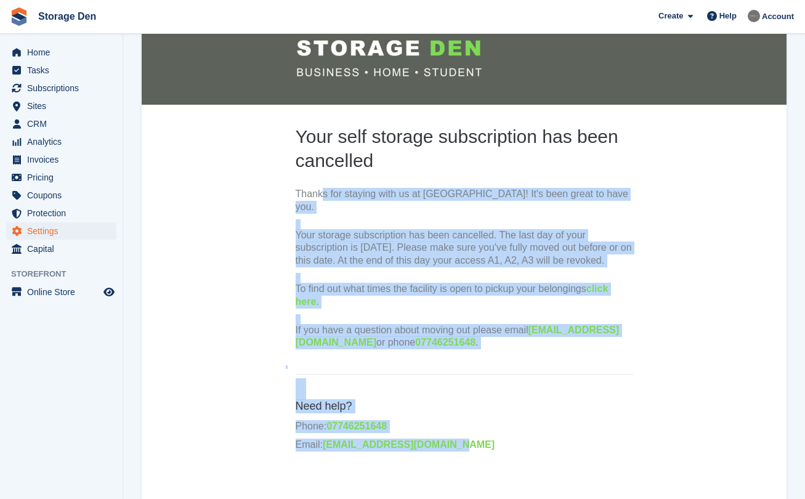
drag, startPoint x: 472, startPoint y: 440, endPoint x: 296, endPoint y: 194, distance: 302.3
click at [296, 194] on td "Your self storage subscription has been cancelled Thanks for staying with us at…" at bounding box center [464, 285] width 357 height 363
copy td "Thanks for staying with us at [GEOGRAPHIC_DATA]! It's been great to have you. Y…"
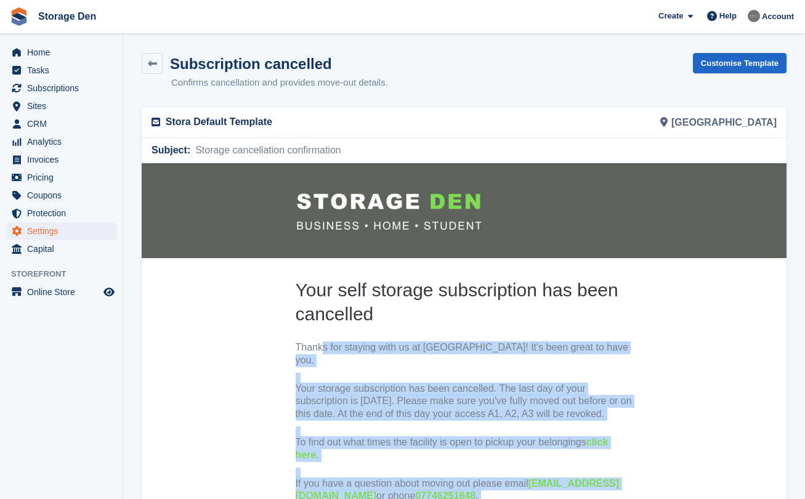
scroll to position [0, 0]
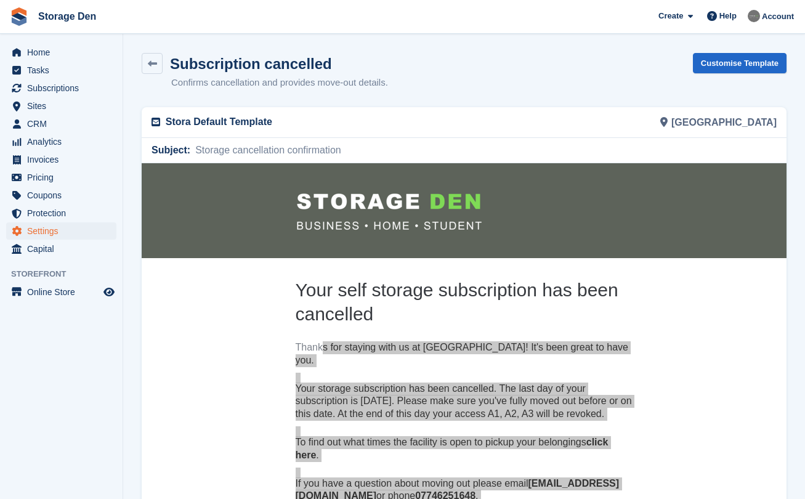
click at [743, 65] on link "Customise Template" at bounding box center [740, 63] width 94 height 20
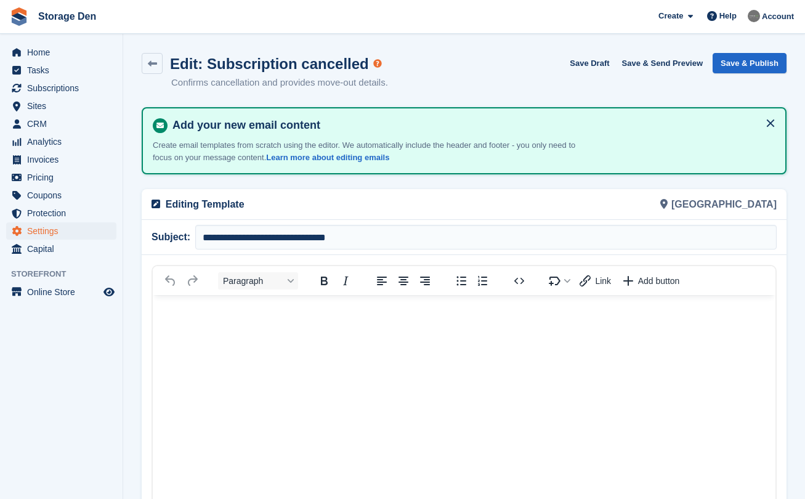
click at [440, 331] on body "Rich Text Area" at bounding box center [464, 317] width 623 height 44
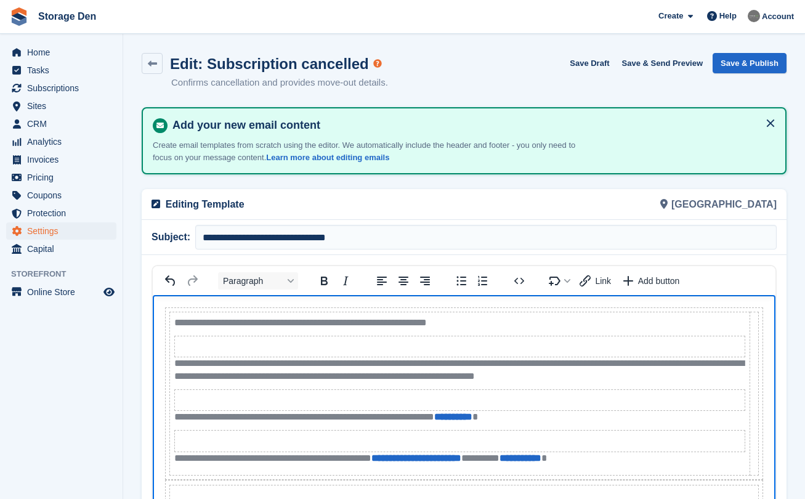
scroll to position [113, 0]
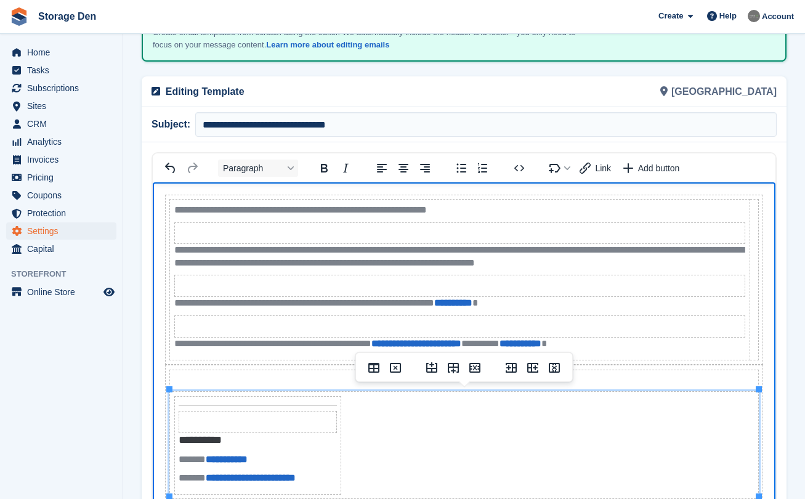
click at [424, 421] on th "**********" at bounding box center [464, 445] width 588 height 107
click at [408, 466] on th "**********" at bounding box center [464, 445] width 588 height 107
click at [563, 268] on p "**********" at bounding box center [459, 256] width 571 height 25
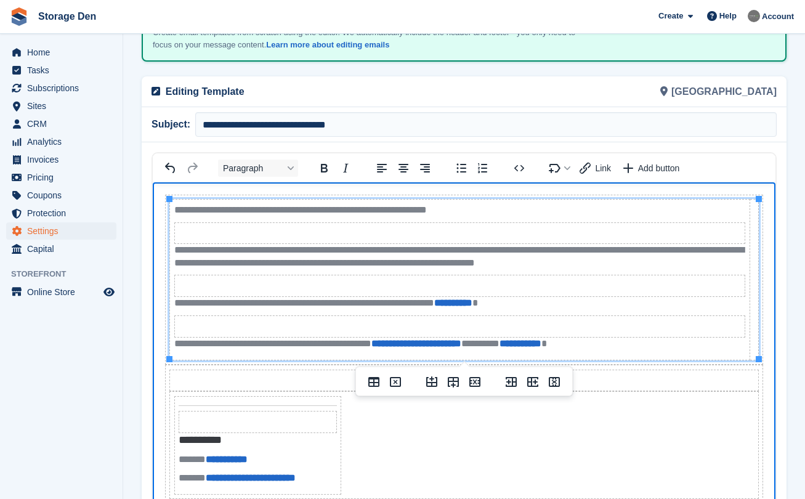
click at [563, 262] on p "**********" at bounding box center [459, 256] width 571 height 25
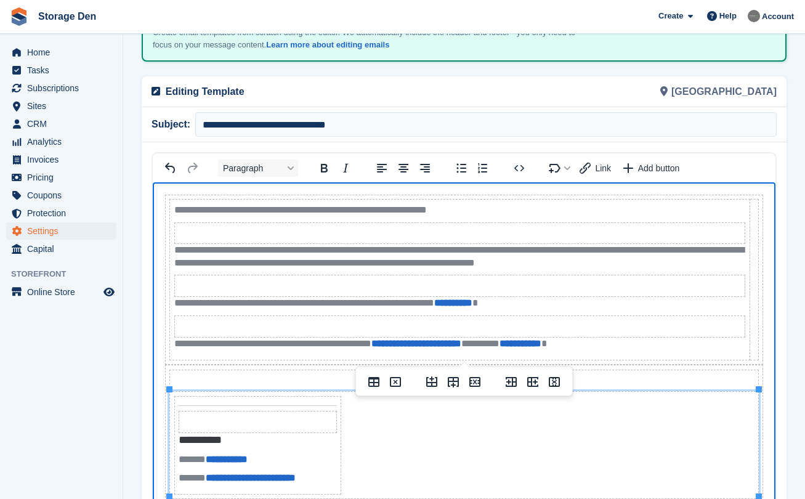
click at [576, 442] on th "**********" at bounding box center [464, 445] width 588 height 107
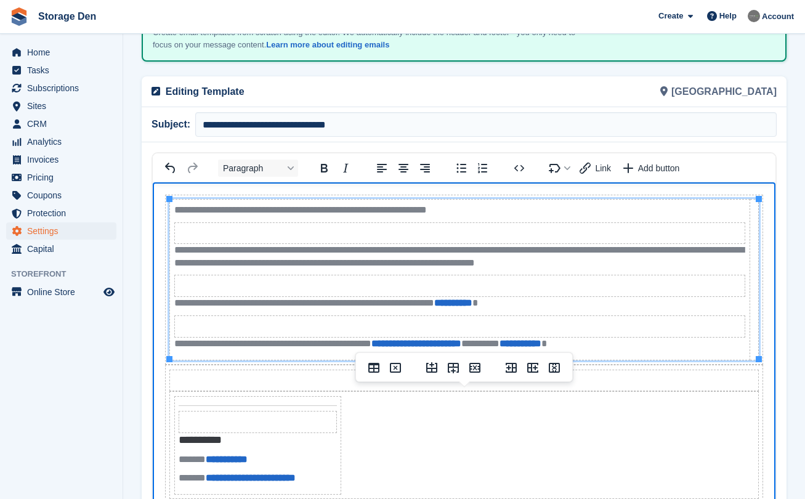
click at [366, 263] on p "**********" at bounding box center [459, 256] width 571 height 25
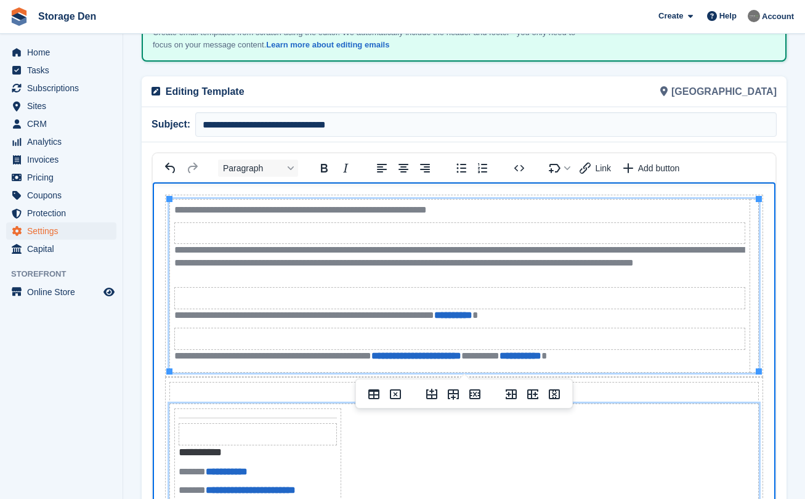
click at [490, 462] on th "**********" at bounding box center [464, 457] width 588 height 107
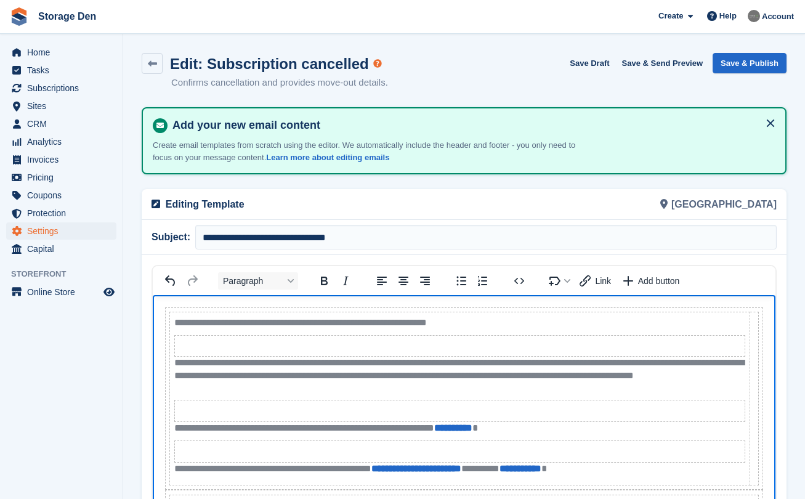
scroll to position [0, 0]
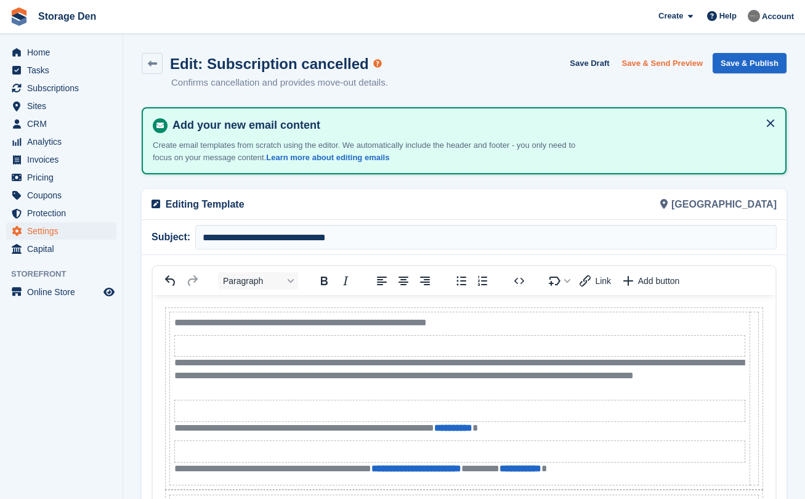
click at [669, 65] on button "Save & Send Preview" at bounding box center [662, 63] width 91 height 20
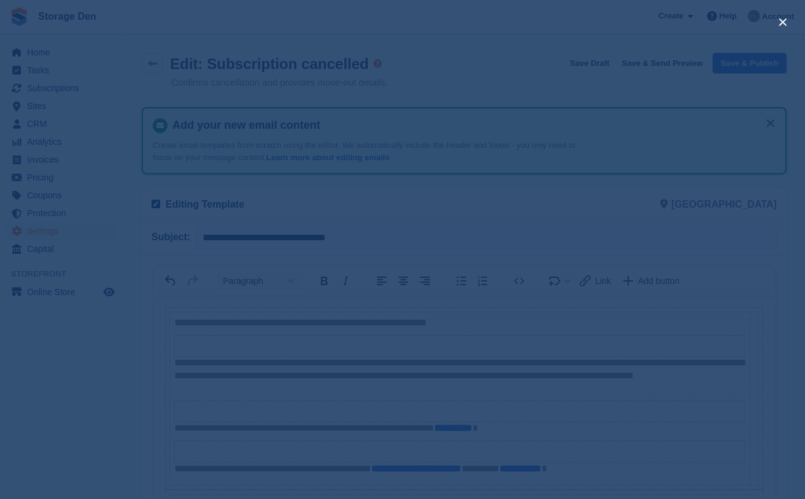
click at [517, 172] on div "close" at bounding box center [402, 249] width 805 height 499
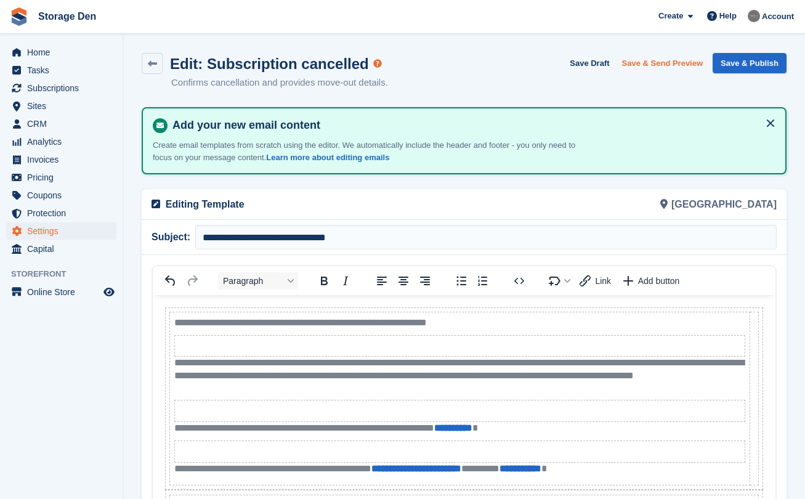
click at [684, 65] on button "Save & Send Preview" at bounding box center [662, 63] width 91 height 20
